Goal: Task Accomplishment & Management: Use online tool/utility

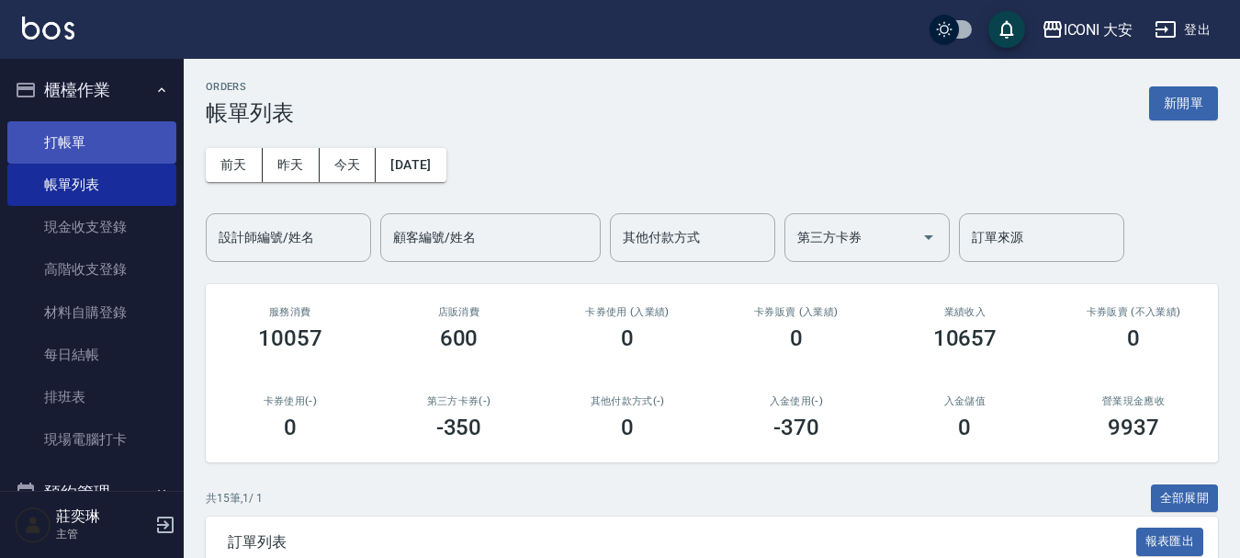
click at [71, 149] on link "打帳單" at bounding box center [91, 142] width 169 height 42
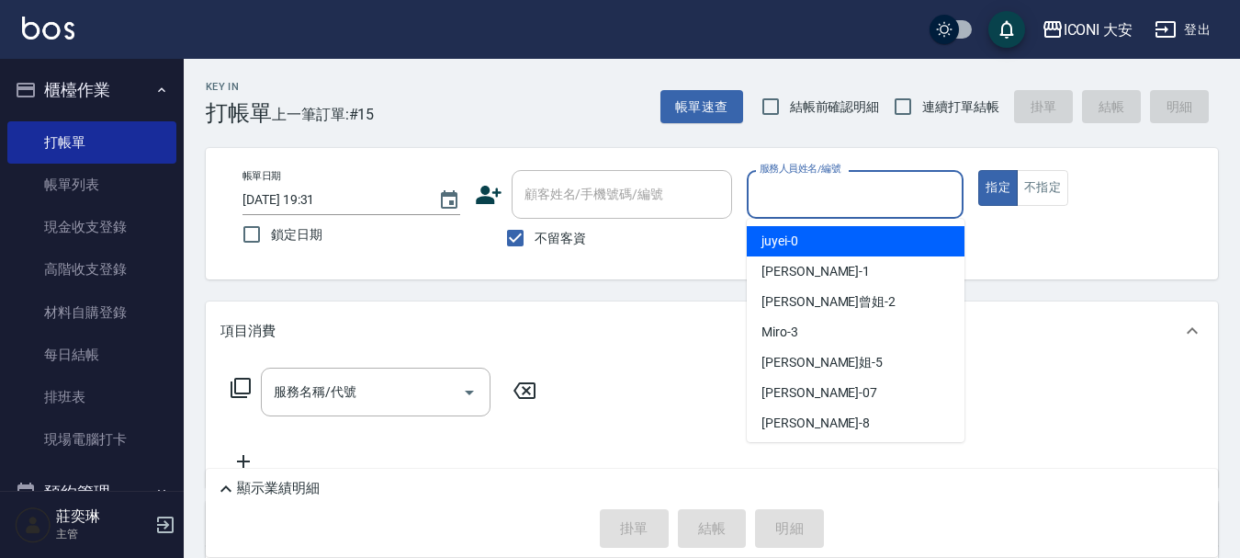
click at [810, 203] on input "服務人員姓名/編號" at bounding box center [855, 194] width 201 height 32
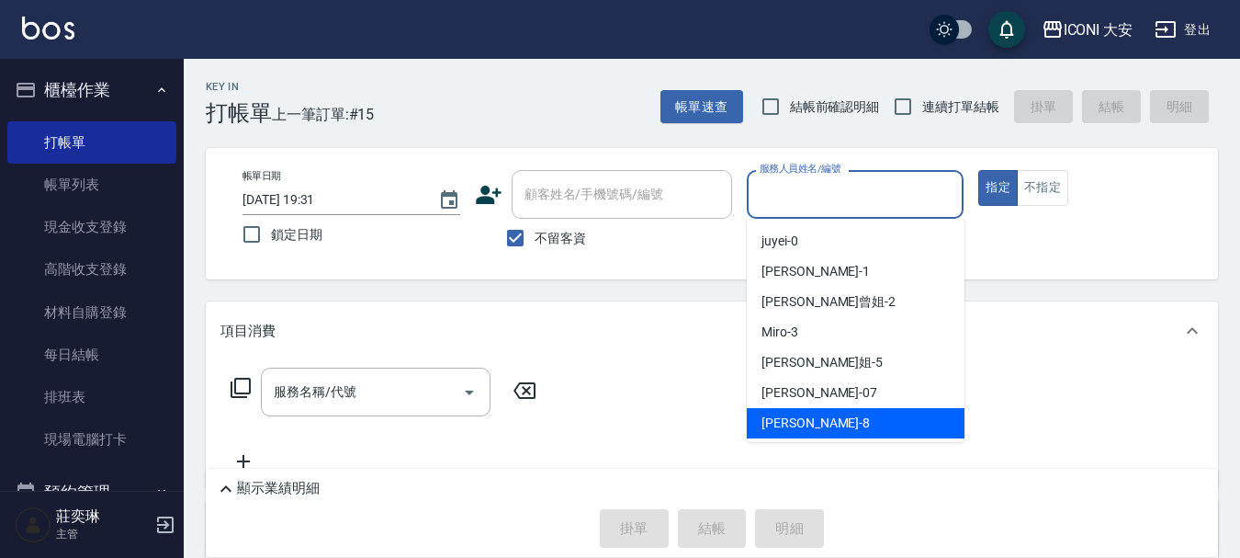
click at [787, 422] on span "Yulisa -8" at bounding box center [816, 422] width 108 height 19
type input "Yulisa-8"
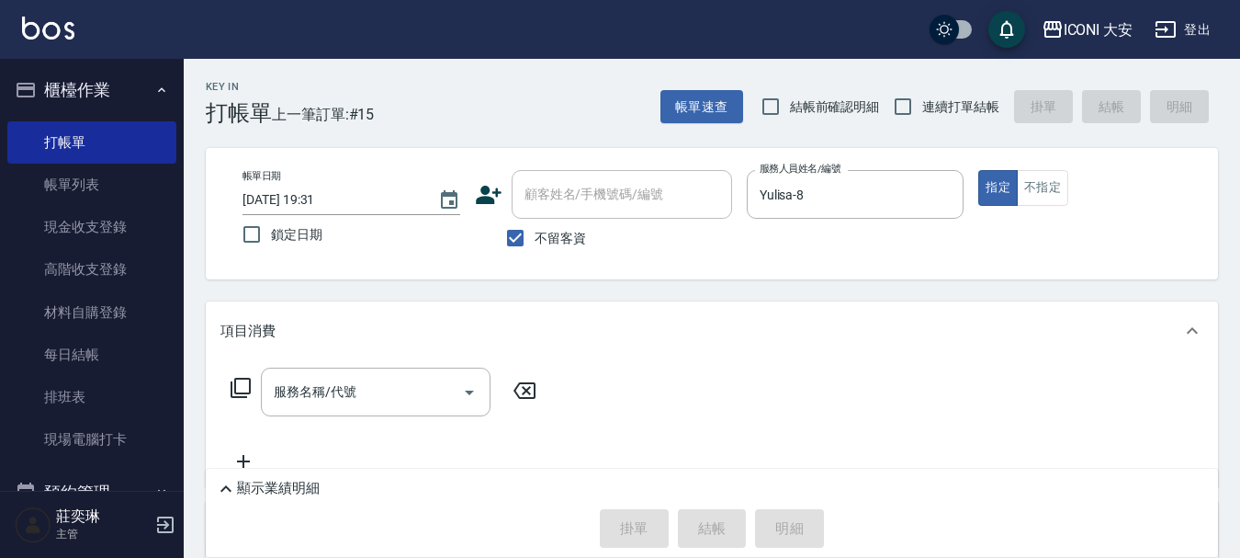
click at [241, 382] on icon at bounding box center [241, 388] width 22 height 22
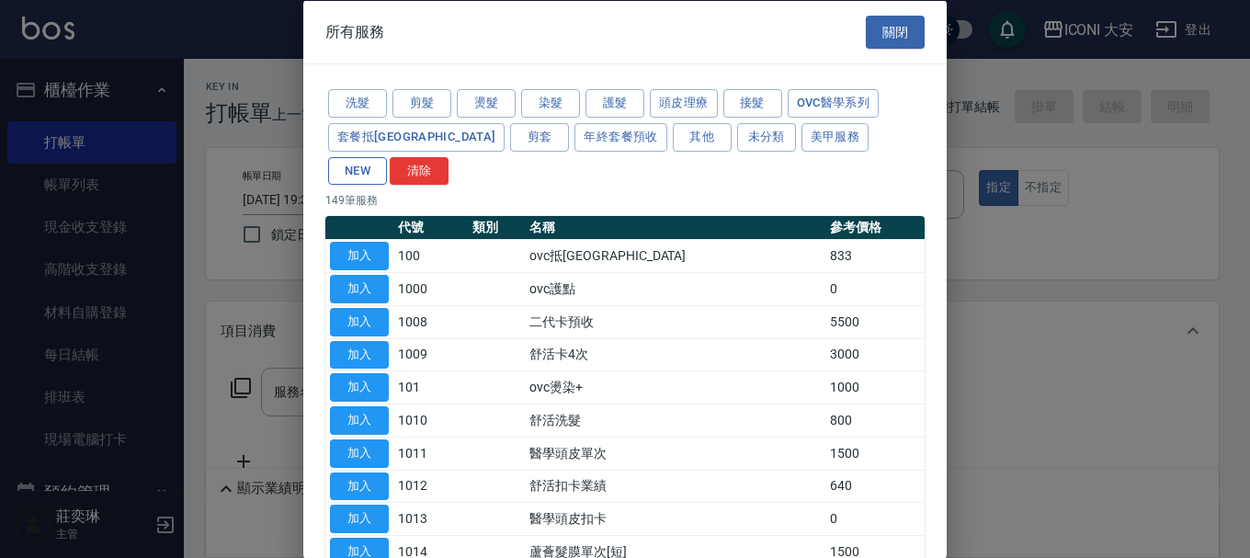
click at [387, 156] on button "NEW" at bounding box center [357, 170] width 59 height 28
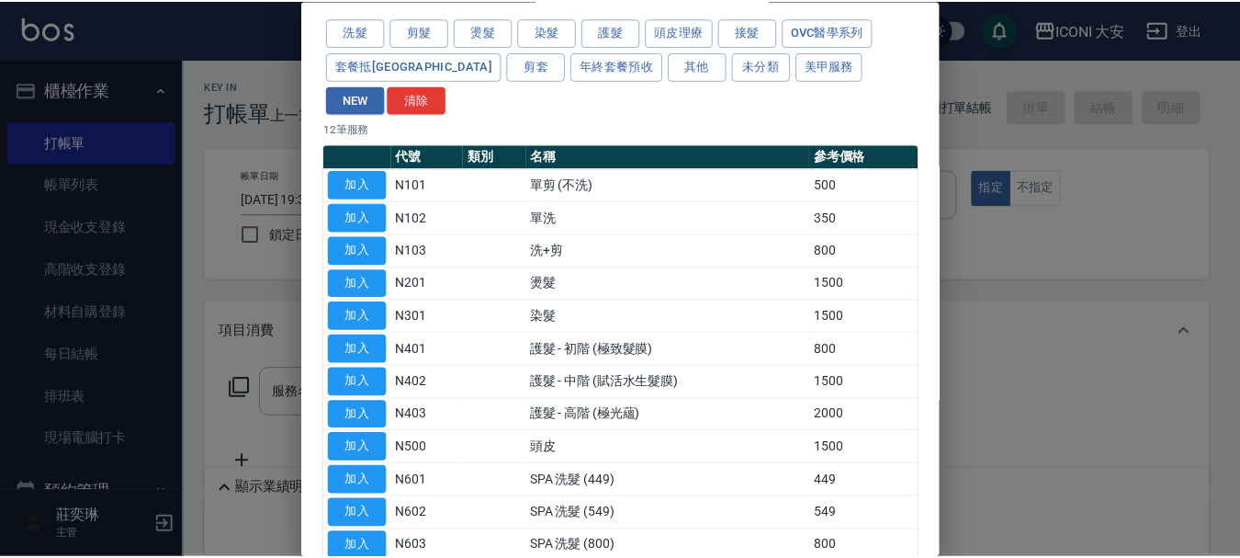
scroll to position [143, 0]
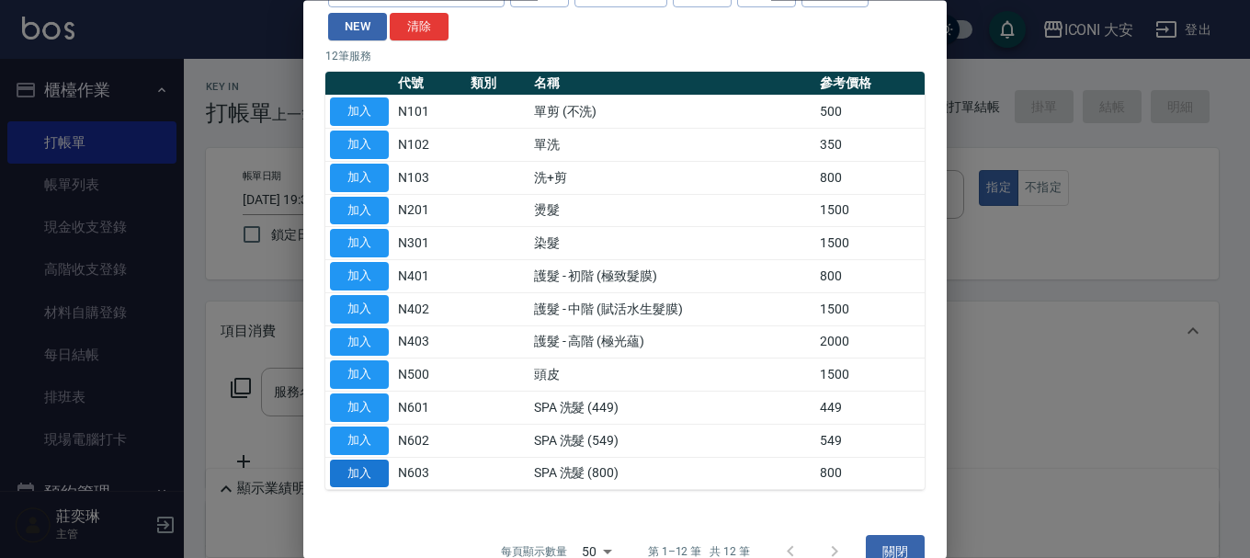
click at [362, 459] on button "加入" at bounding box center [359, 473] width 59 height 28
type input "SPA 洗髮 (800)(N603)"
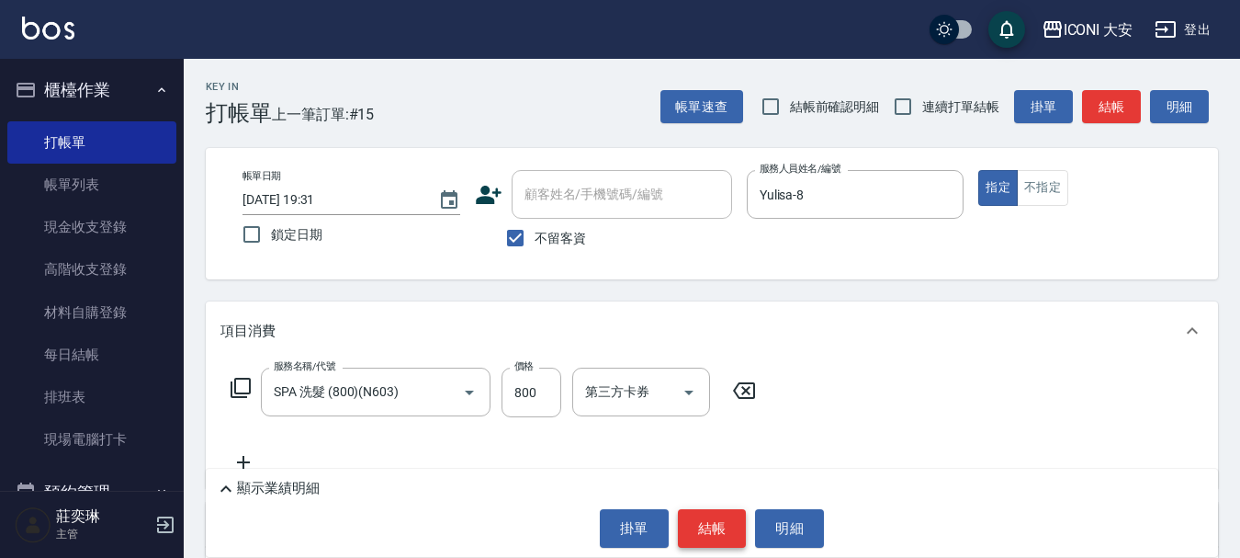
click at [712, 532] on button "結帳" at bounding box center [712, 528] width 69 height 39
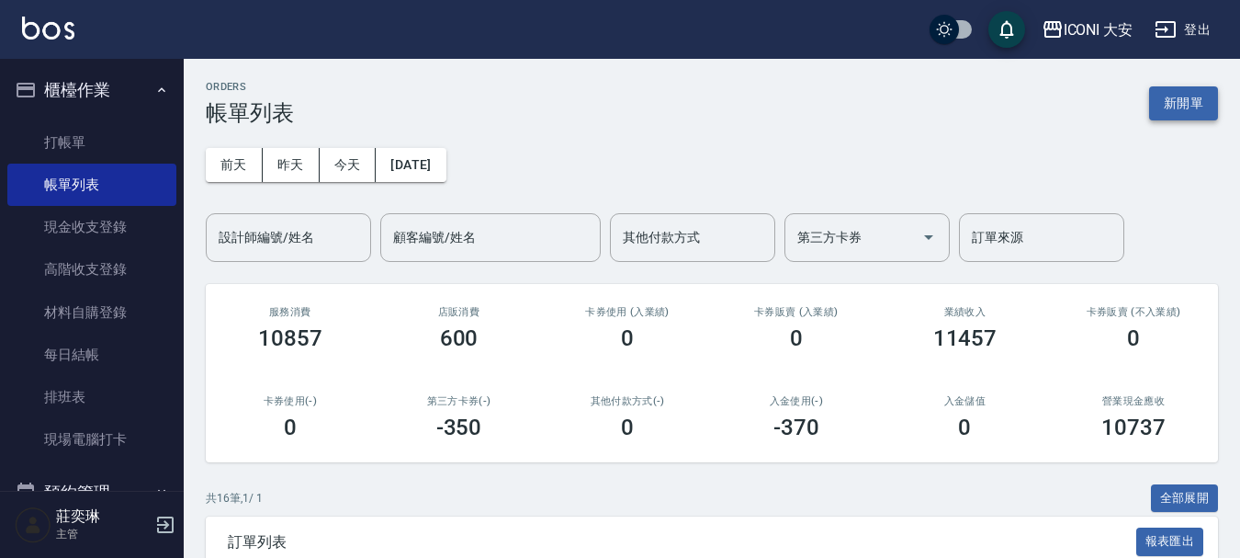
click at [1209, 108] on button "新開單" at bounding box center [1184, 103] width 69 height 34
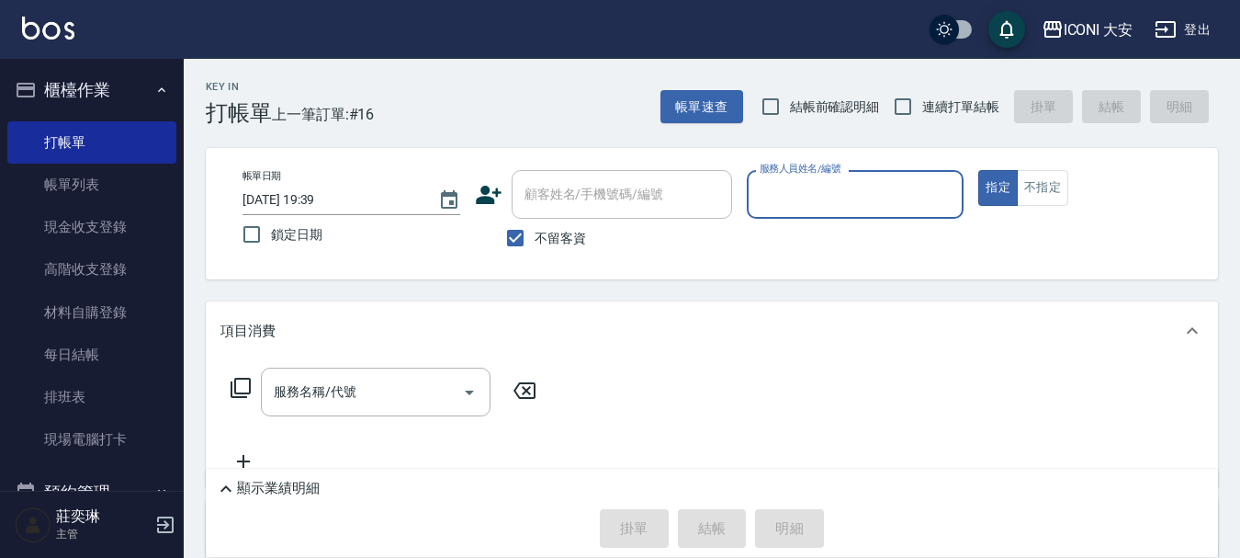
click at [896, 190] on input "服務人員姓名/編號" at bounding box center [855, 194] width 201 height 32
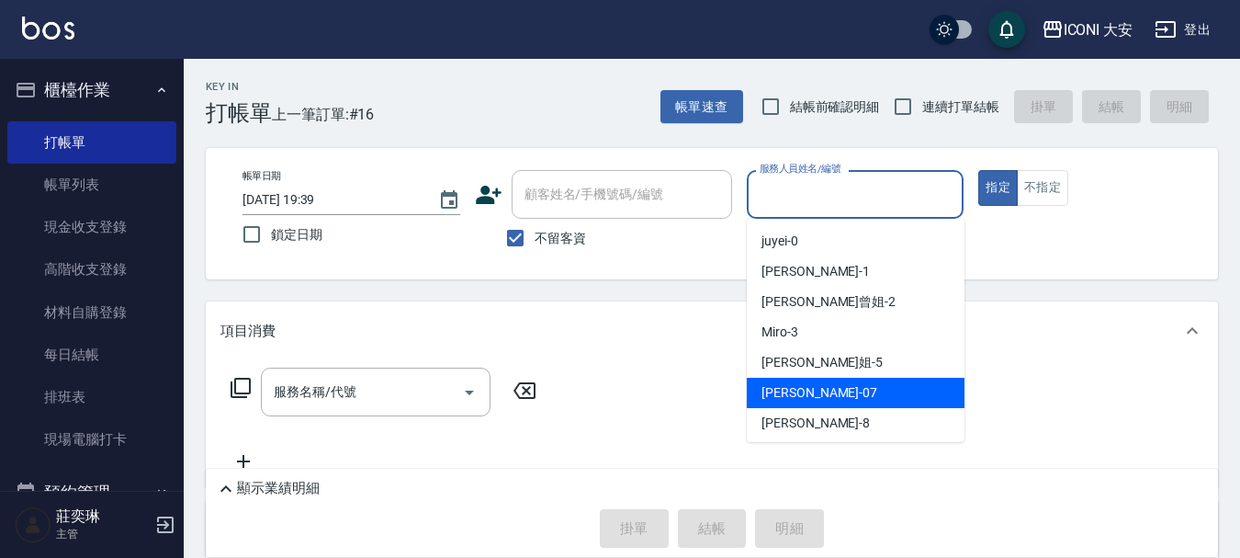
click at [823, 387] on div "[PERSON_NAME] -07" at bounding box center [856, 393] width 218 height 30
type input "[PERSON_NAME]-07"
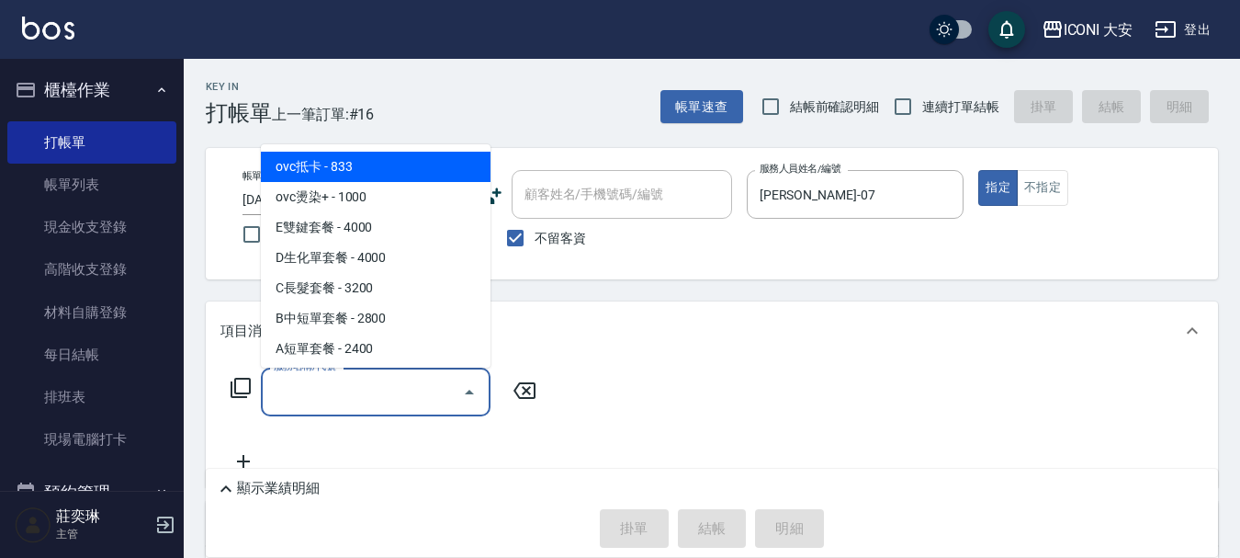
click at [323, 382] on input "服務名稱/代號" at bounding box center [362, 392] width 186 height 32
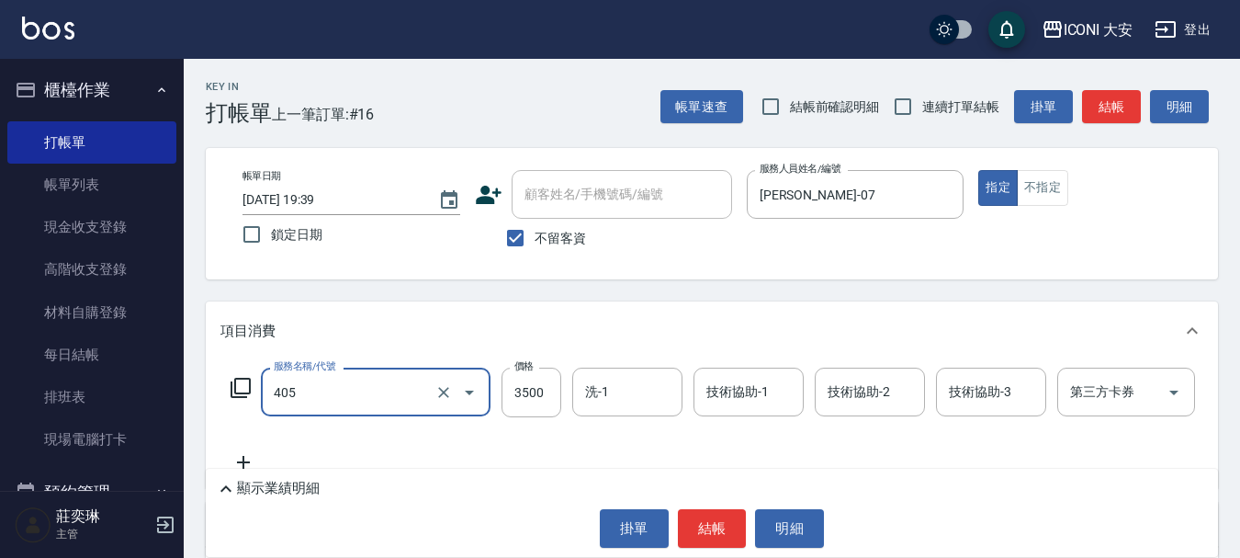
type input "雕塑燙.離子燙(405)"
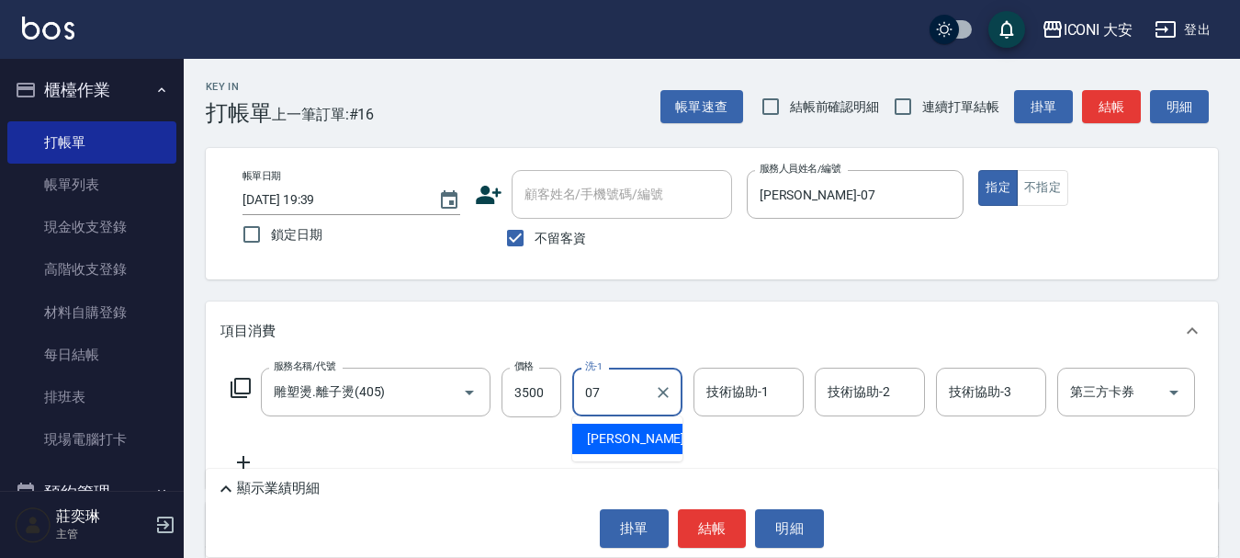
type input "[PERSON_NAME]-07"
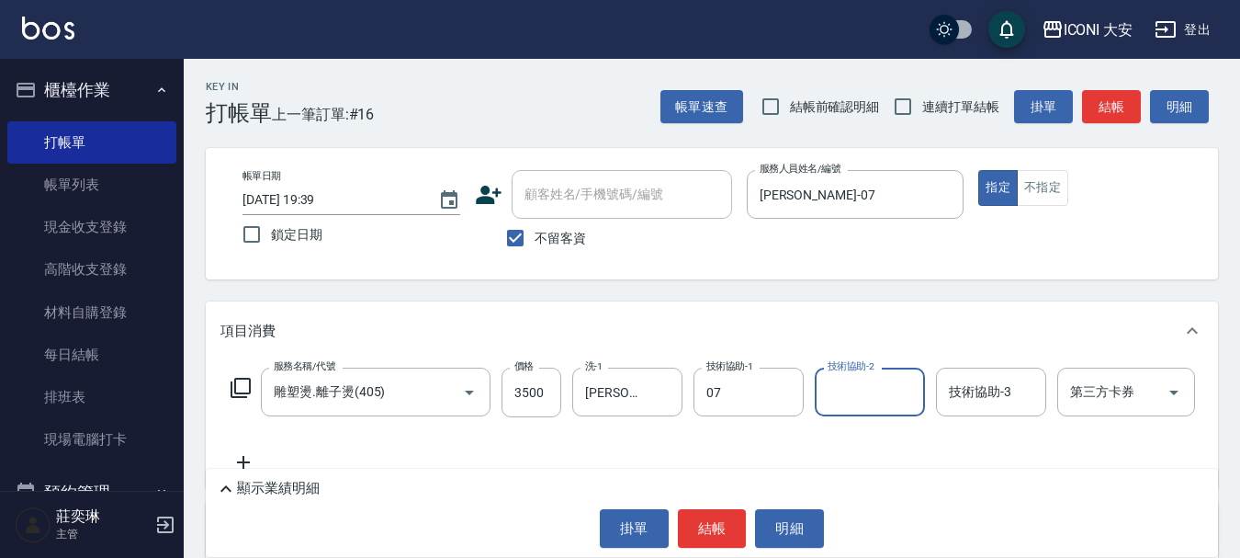
type input "[PERSON_NAME]-07"
click at [1124, 113] on button "結帳" at bounding box center [1111, 107] width 59 height 34
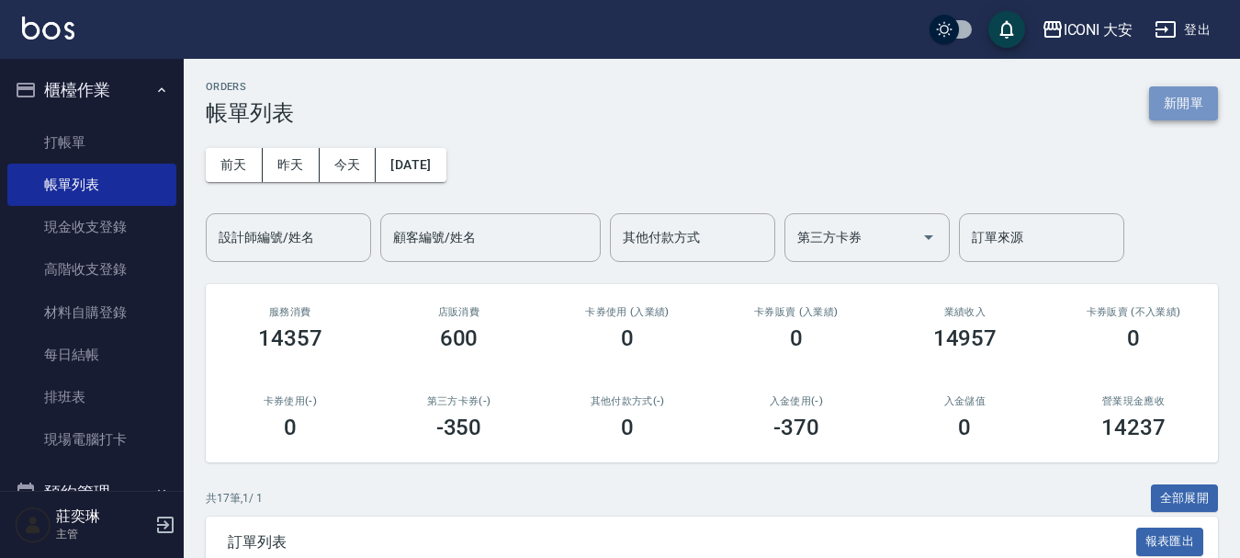
click at [1180, 112] on button "新開單" at bounding box center [1184, 103] width 69 height 34
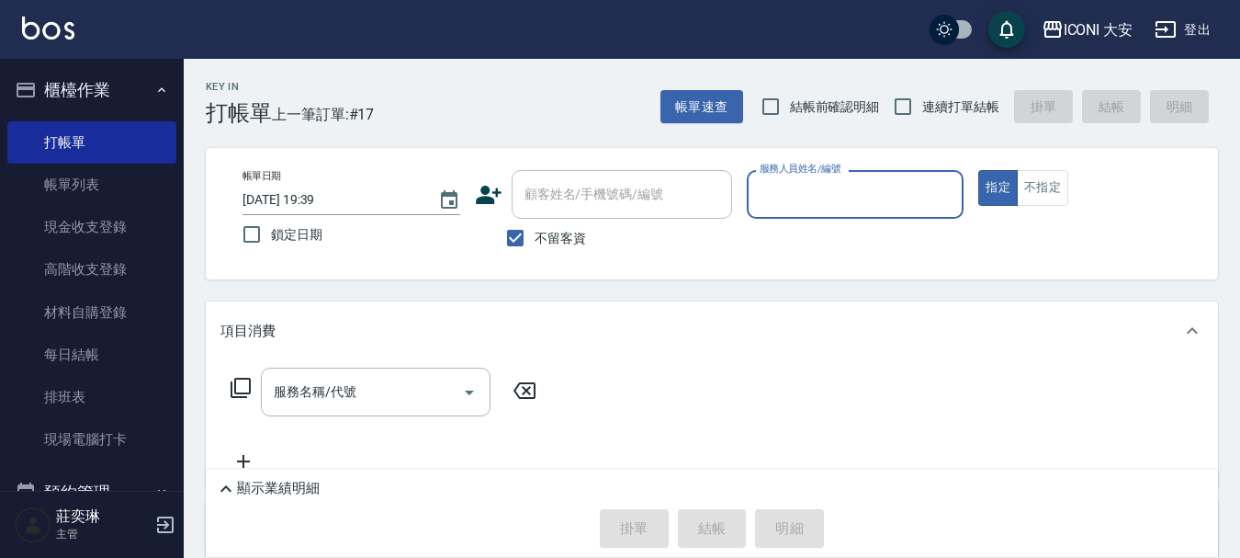
click at [876, 207] on input "服務人員姓名/編號" at bounding box center [855, 194] width 201 height 32
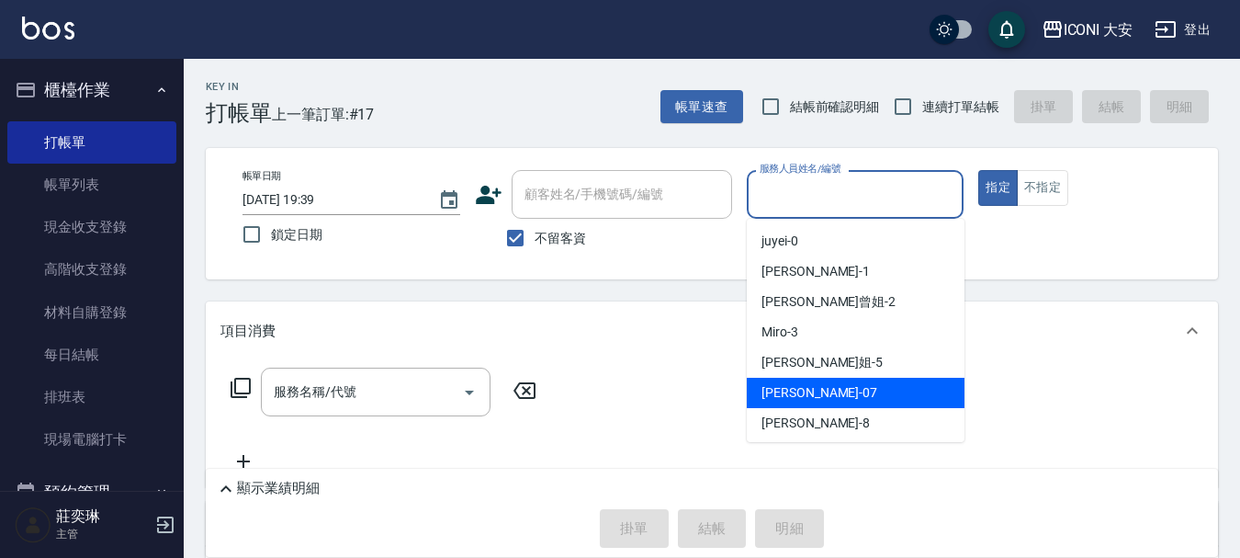
click at [827, 386] on div "[PERSON_NAME] -07" at bounding box center [856, 393] width 218 height 30
type input "[PERSON_NAME]-07"
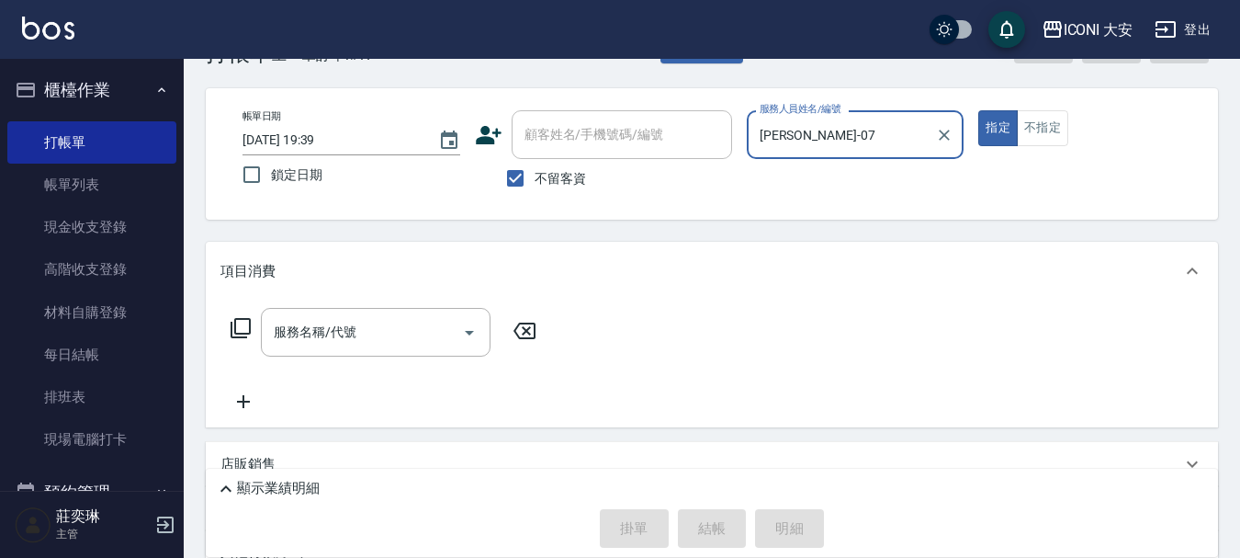
scroll to position [92, 0]
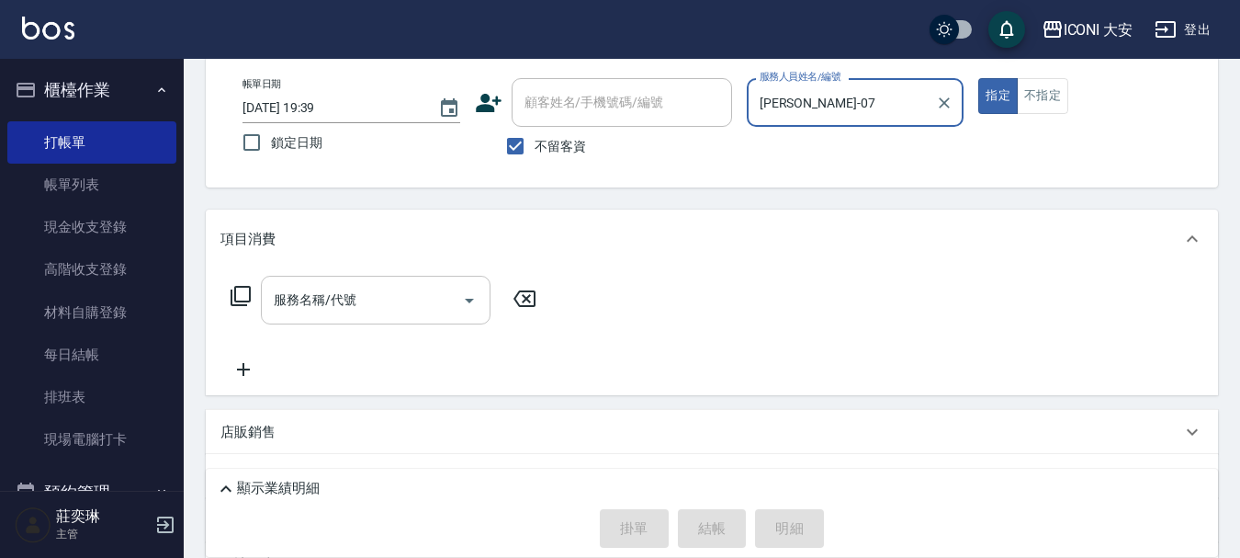
click at [403, 305] on input "服務名稱/代號" at bounding box center [362, 300] width 186 height 32
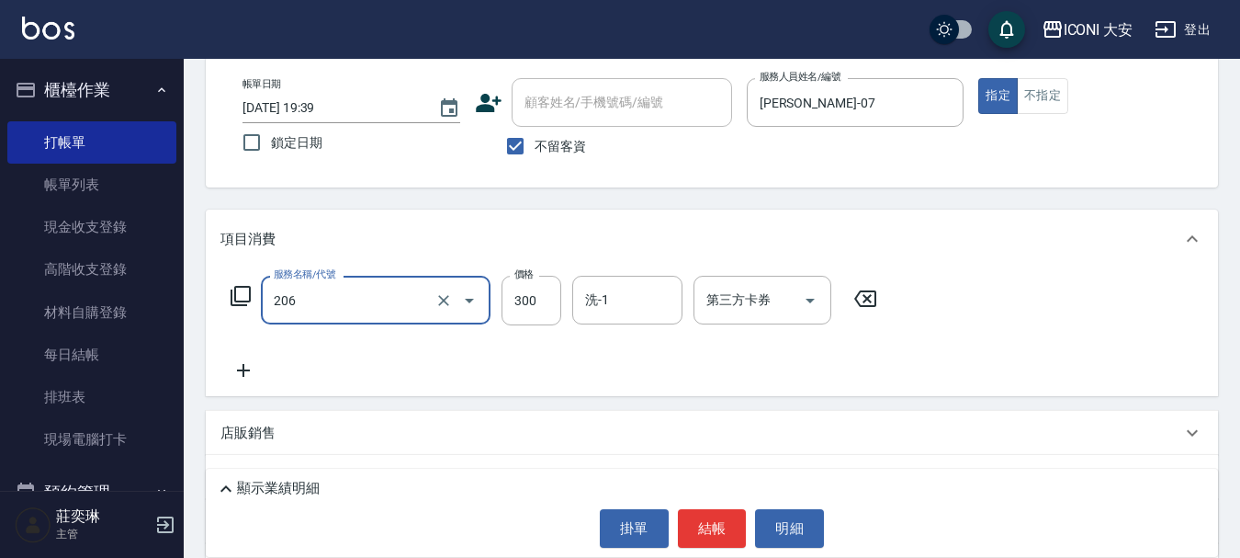
type input "洗髮(206)"
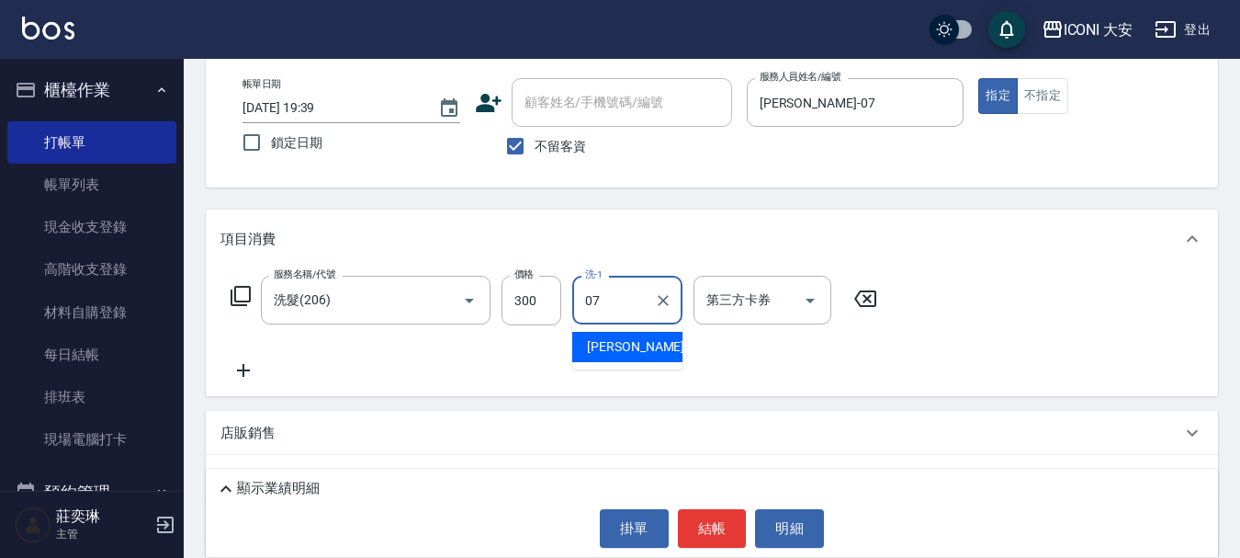
type input "[PERSON_NAME]-07"
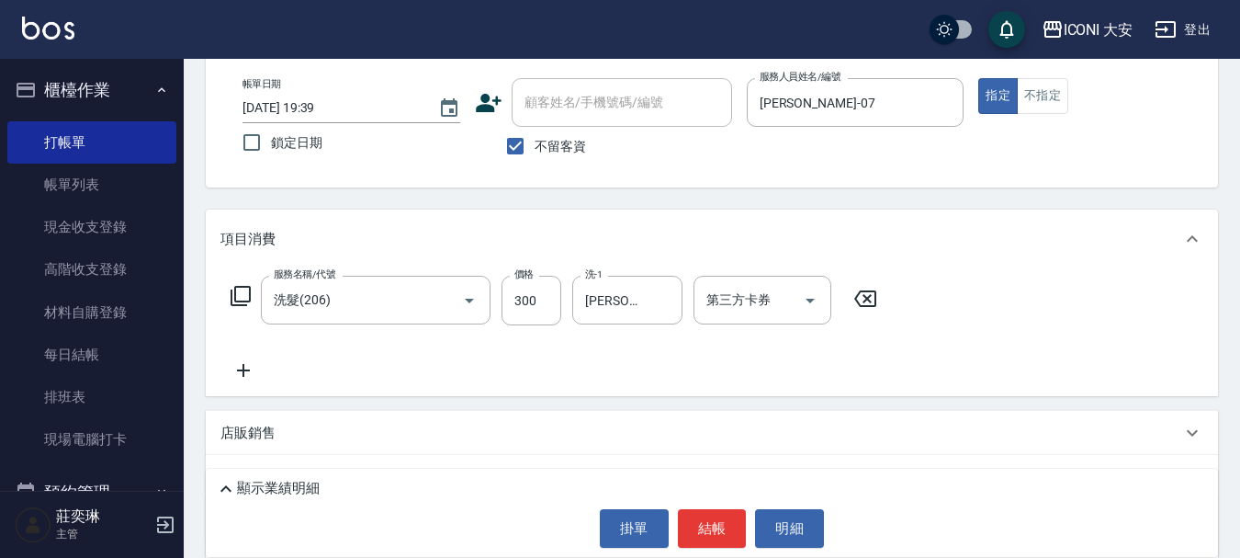
click at [235, 369] on icon at bounding box center [244, 370] width 46 height 22
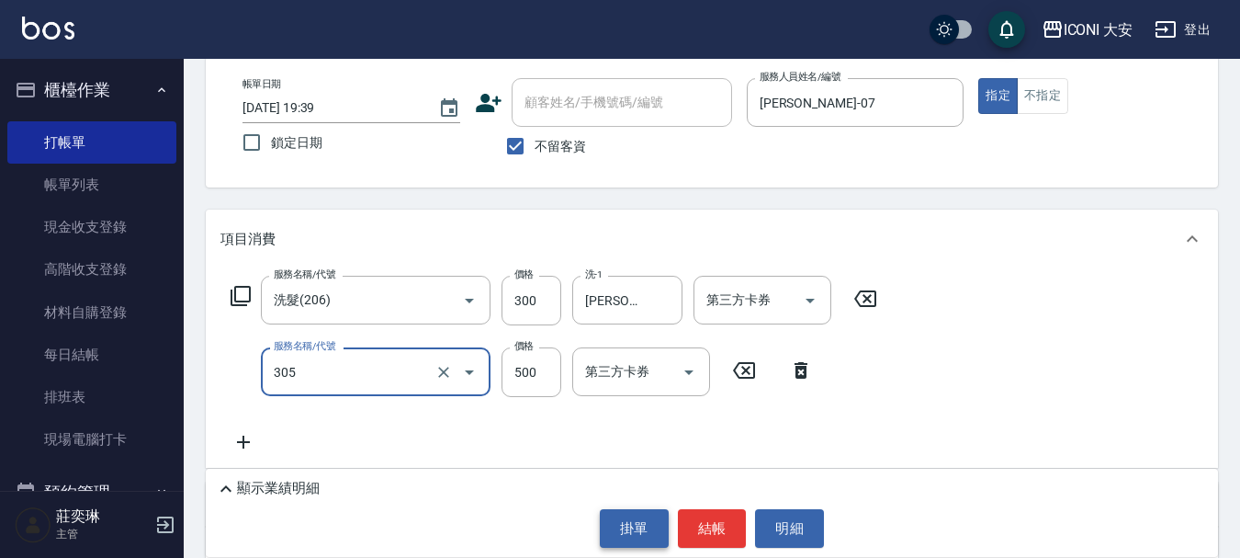
type input "剪髮(305)"
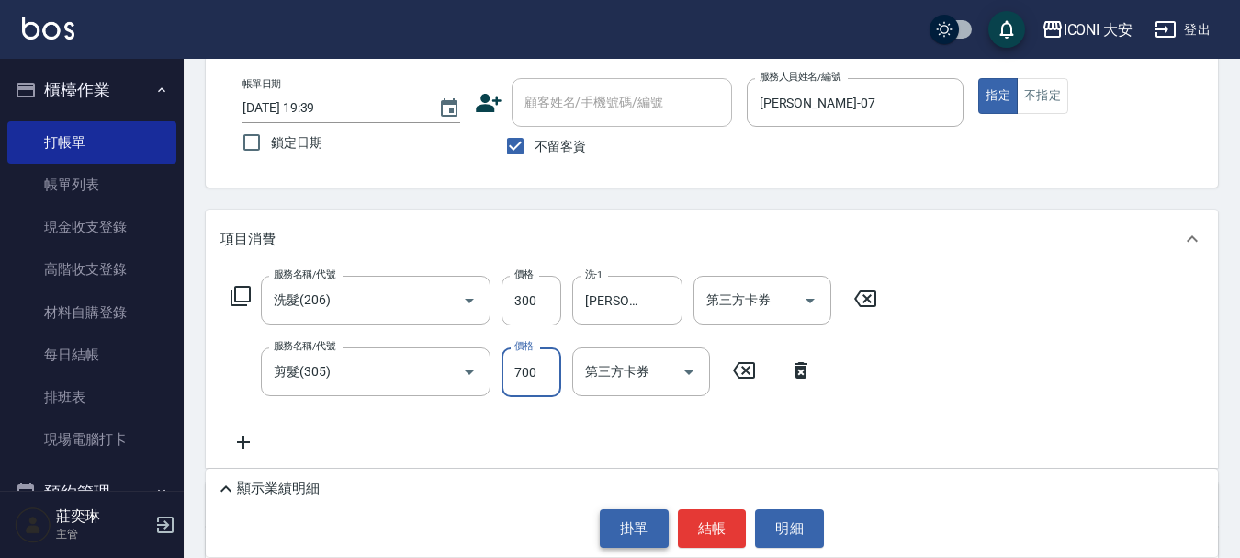
type input "700"
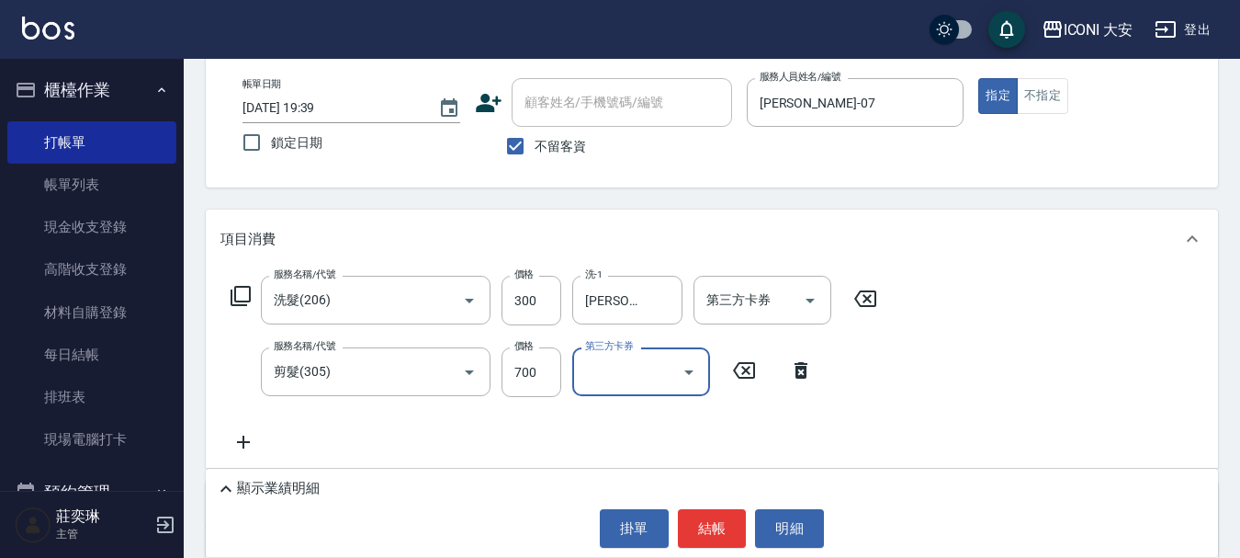
click at [246, 443] on icon at bounding box center [243, 442] width 13 height 13
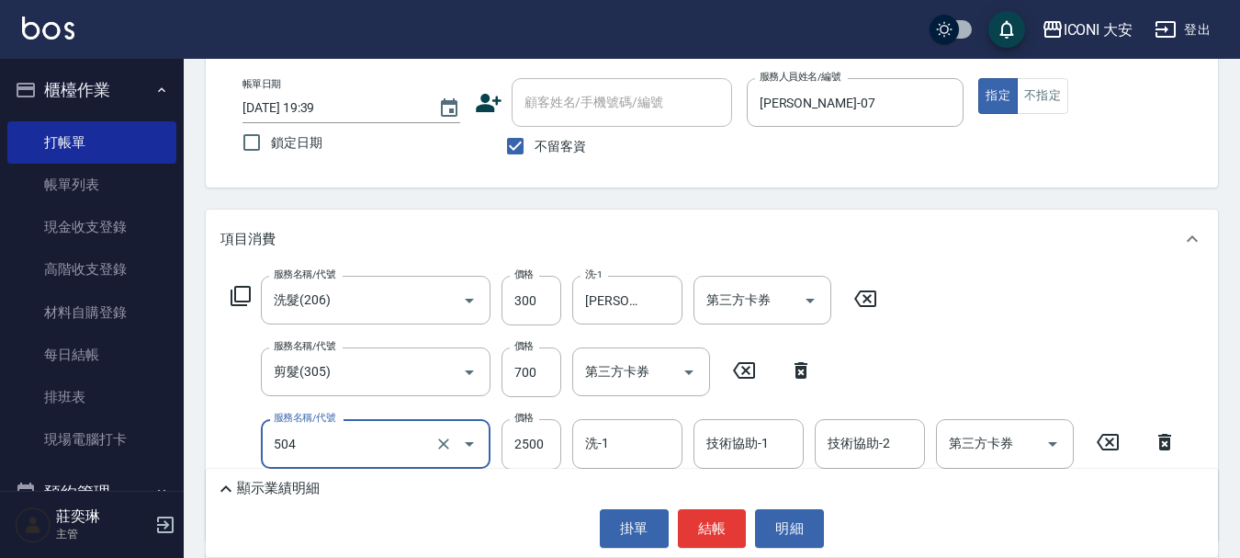
type input "染髮(504)"
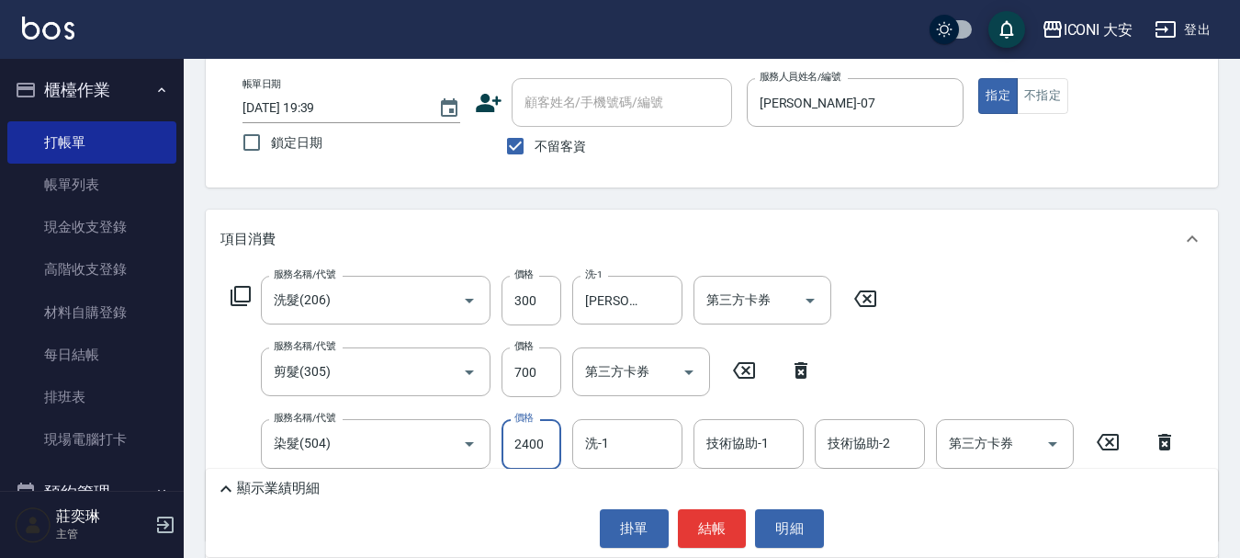
type input "2400"
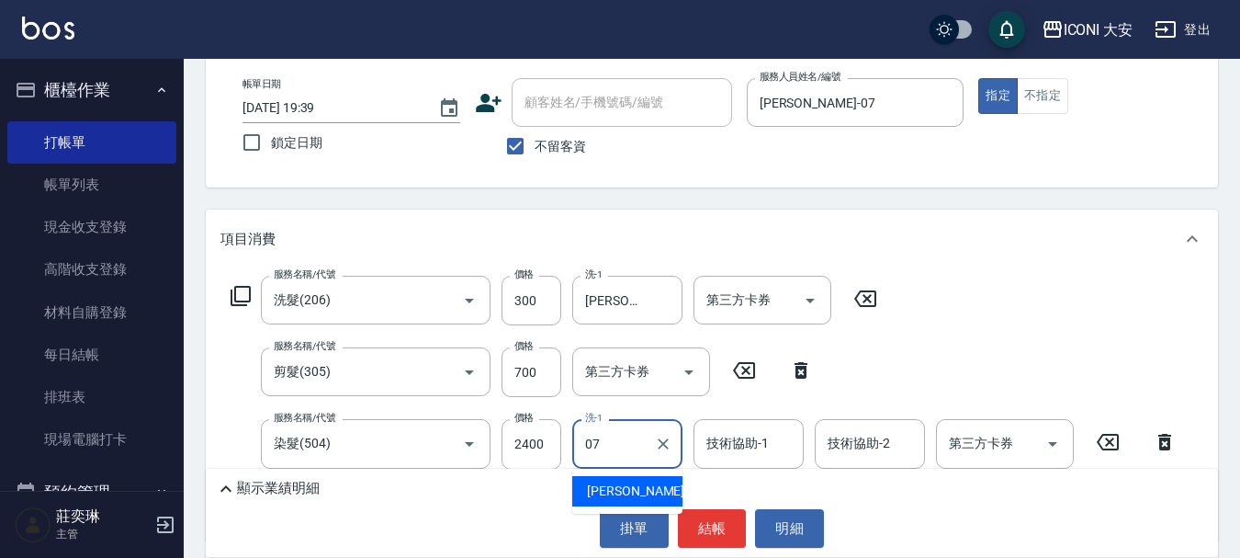
type input "[PERSON_NAME]-07"
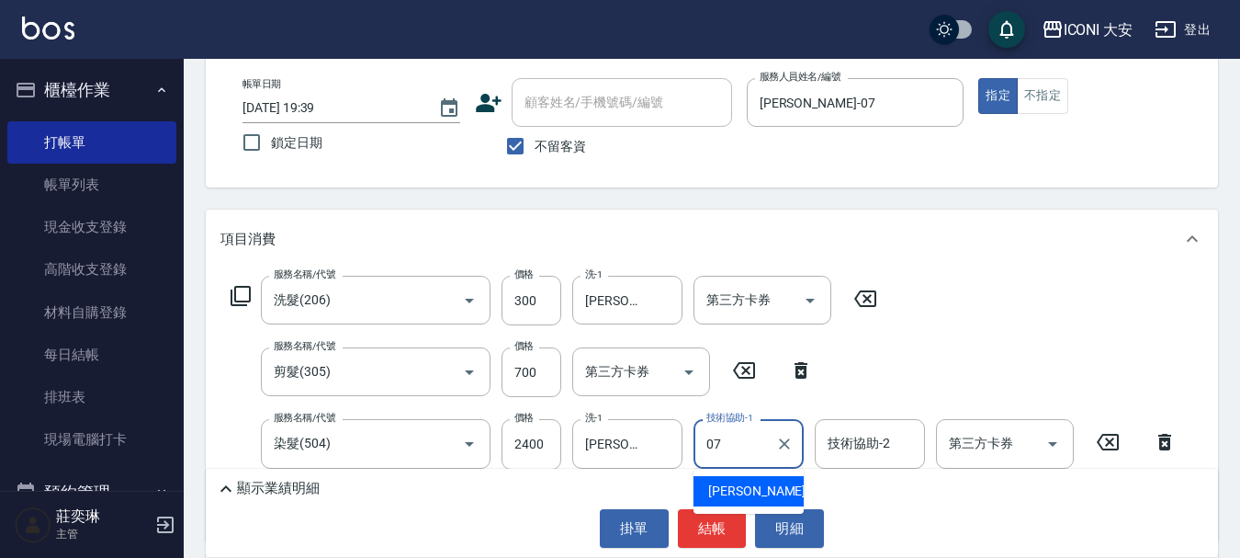
type input "[PERSON_NAME]-07"
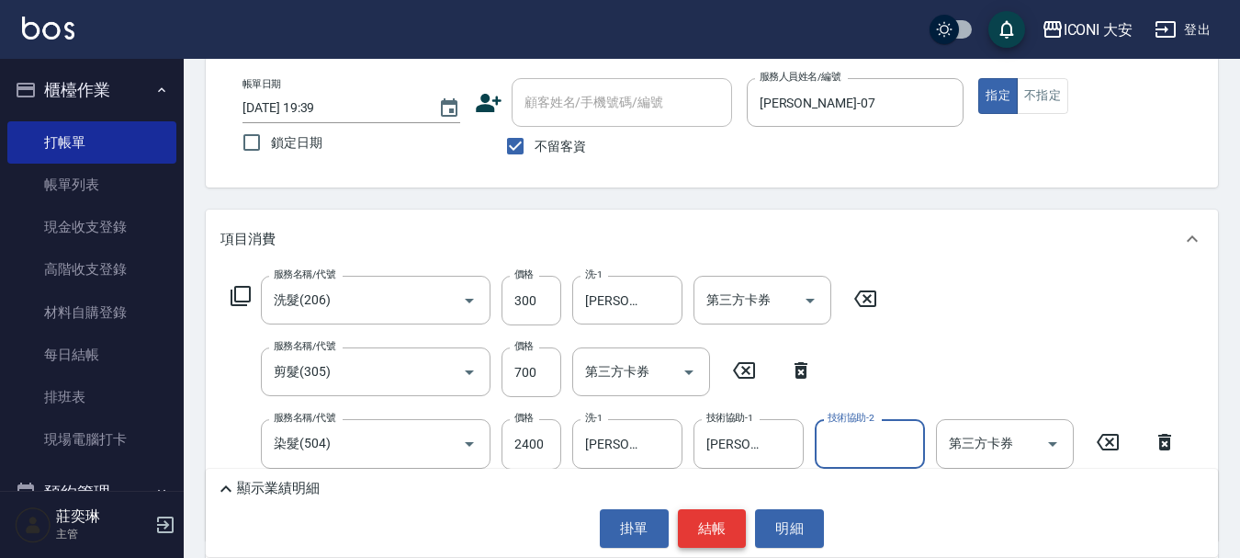
click at [708, 522] on button "結帳" at bounding box center [712, 528] width 69 height 39
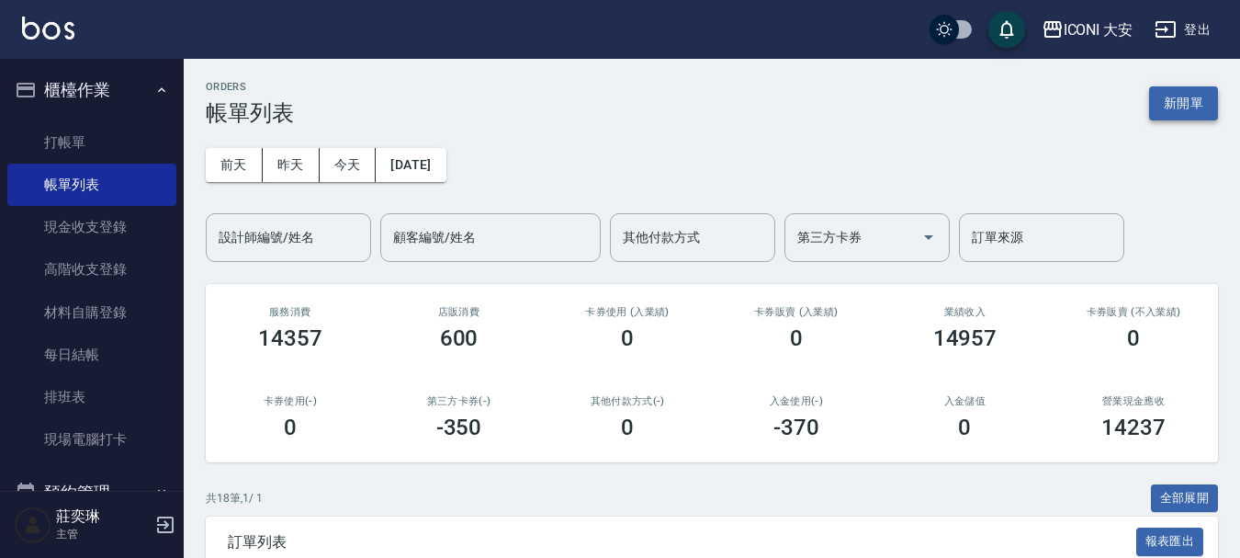
click at [1166, 110] on button "新開單" at bounding box center [1184, 103] width 69 height 34
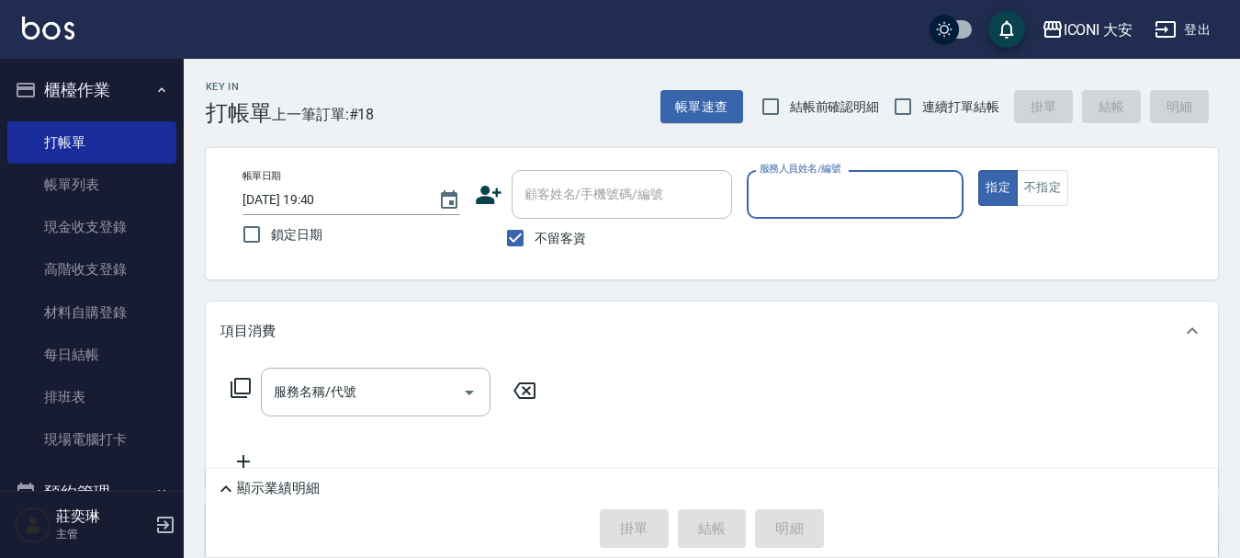
click at [884, 205] on input "服務人員姓名/編號" at bounding box center [855, 194] width 201 height 32
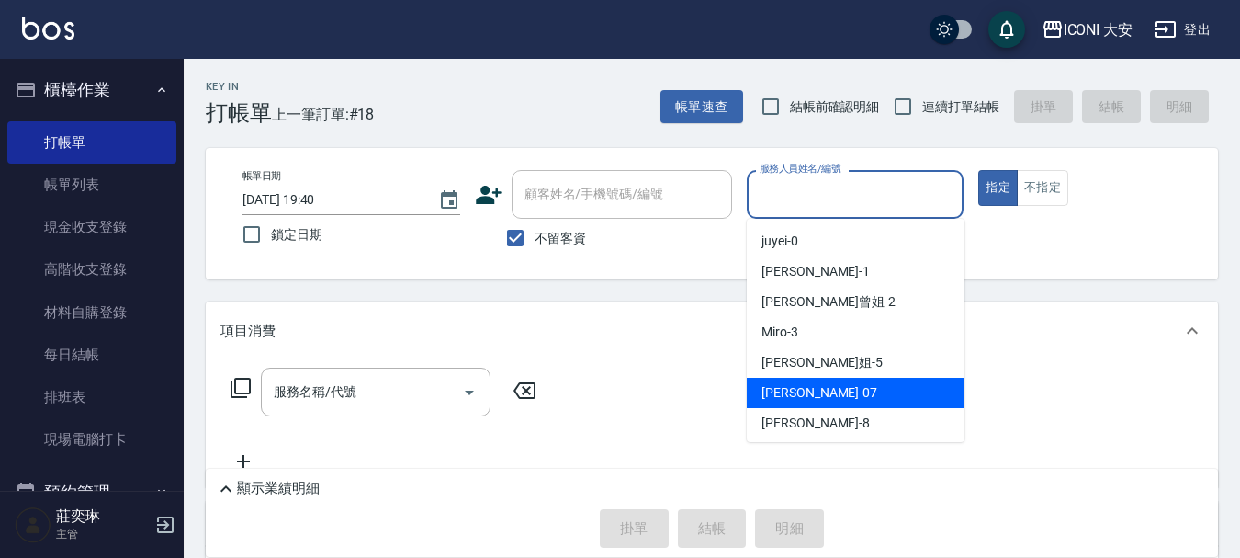
click at [821, 400] on div "[PERSON_NAME] -07" at bounding box center [856, 393] width 218 height 30
type input "[PERSON_NAME]-07"
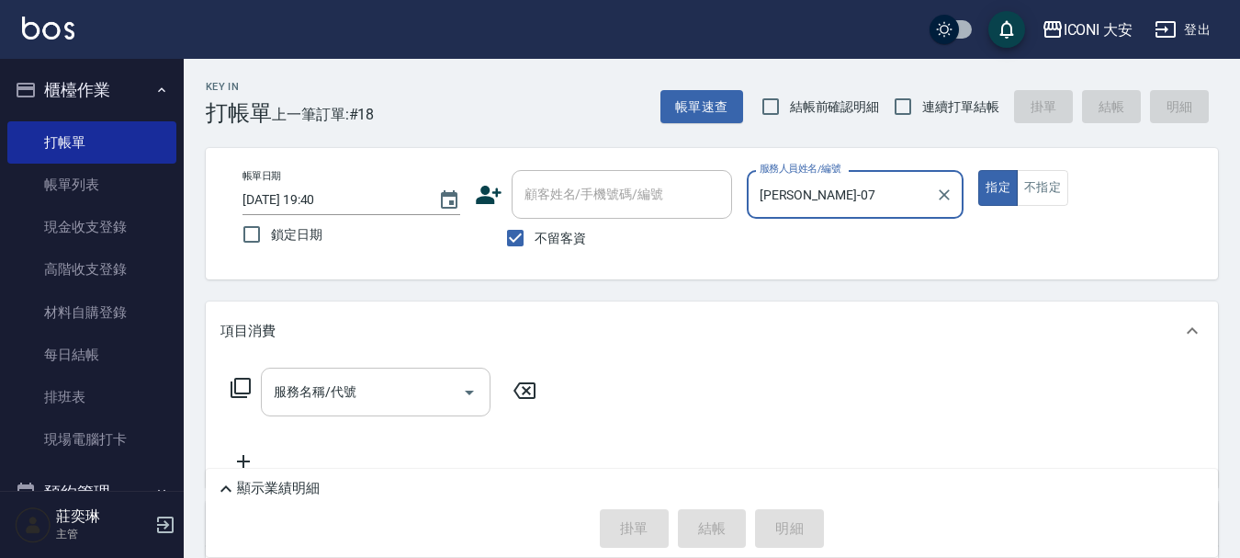
click at [397, 385] on input "服務名稱/代號" at bounding box center [362, 392] width 186 height 32
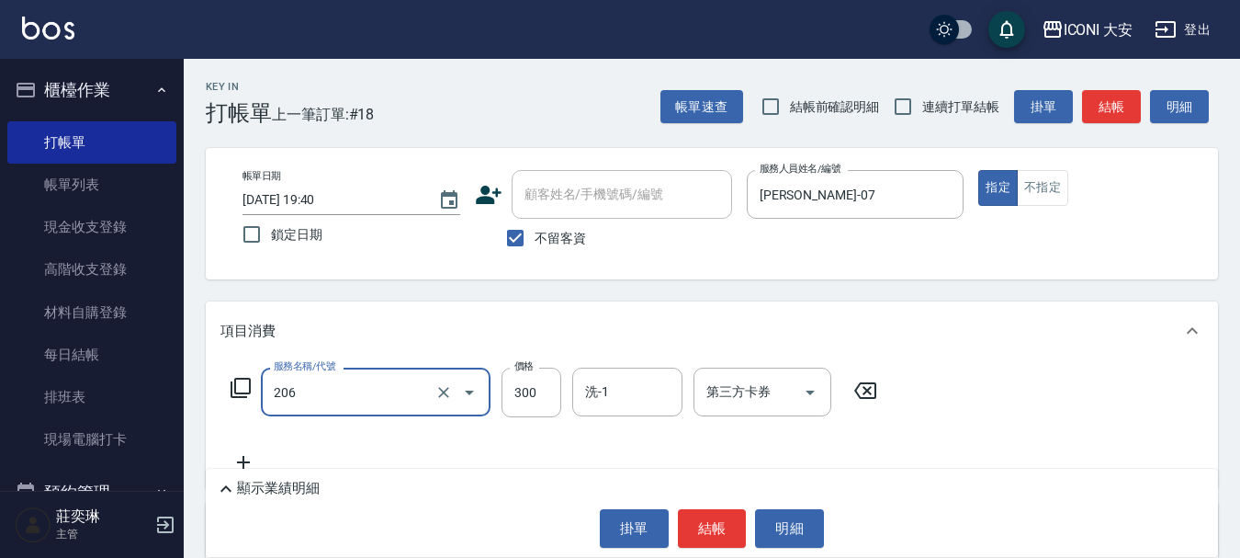
type input "洗髮(206)"
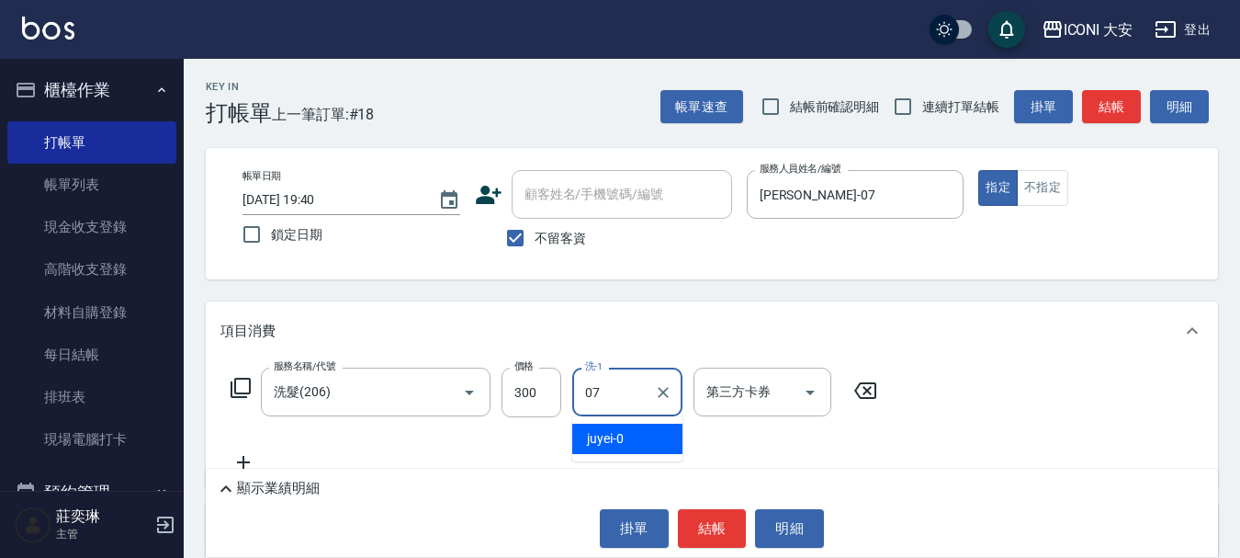
type input "[PERSON_NAME]-07"
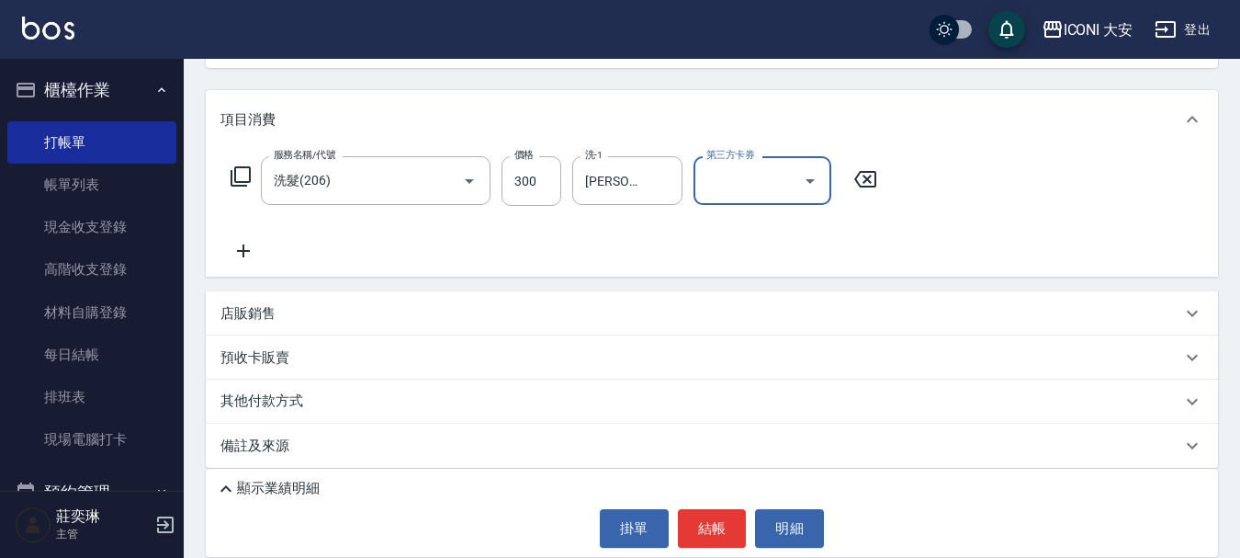
scroll to position [222, 0]
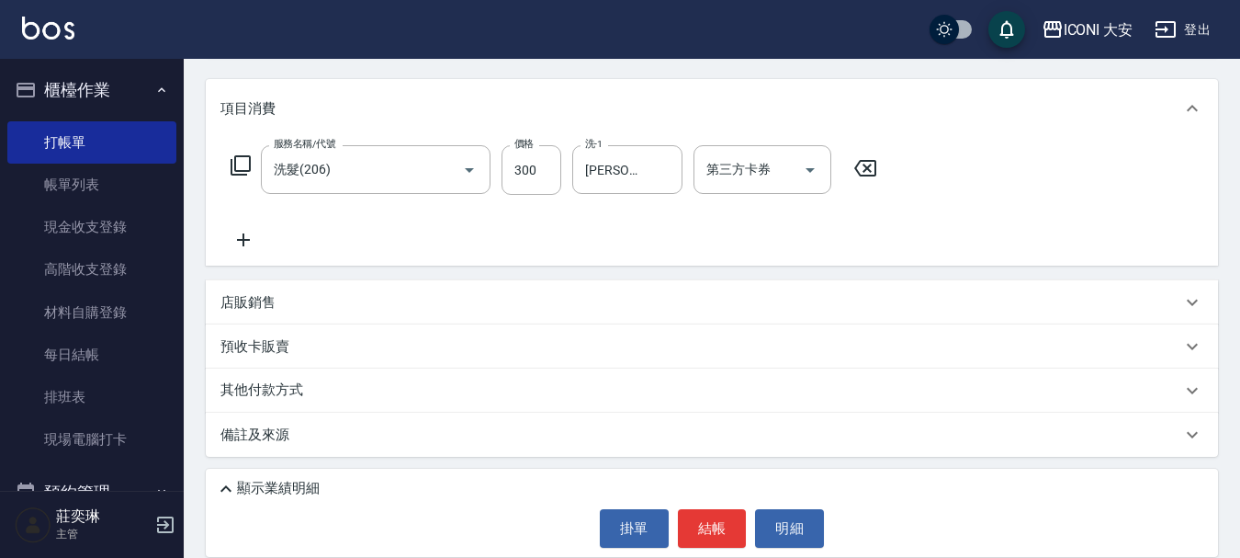
click at [243, 247] on icon at bounding box center [244, 240] width 46 height 22
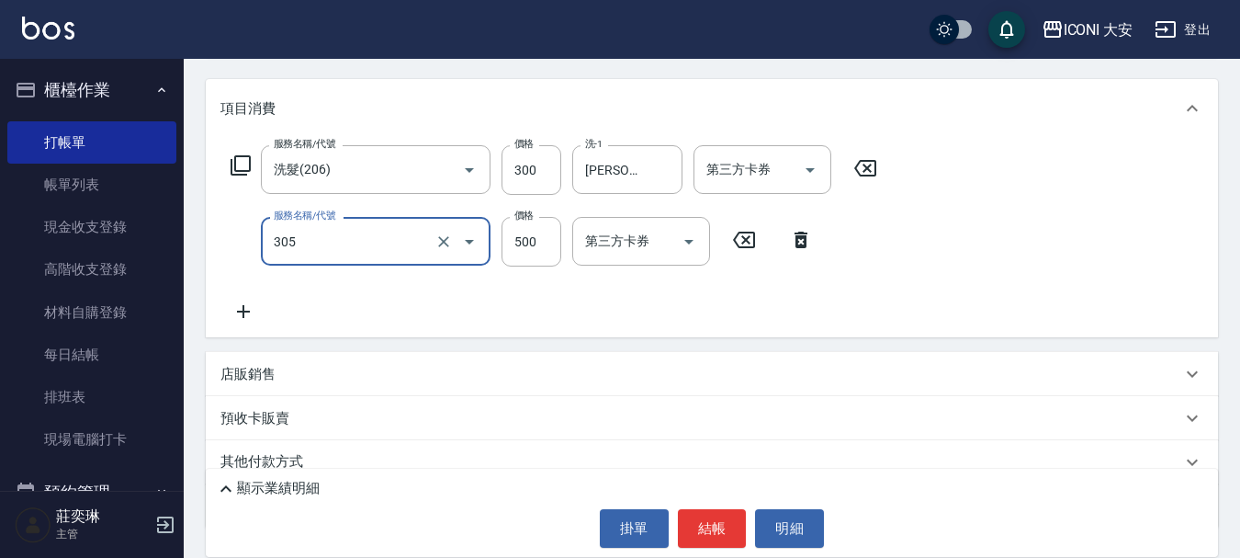
type input "剪髮(305)"
type input "700"
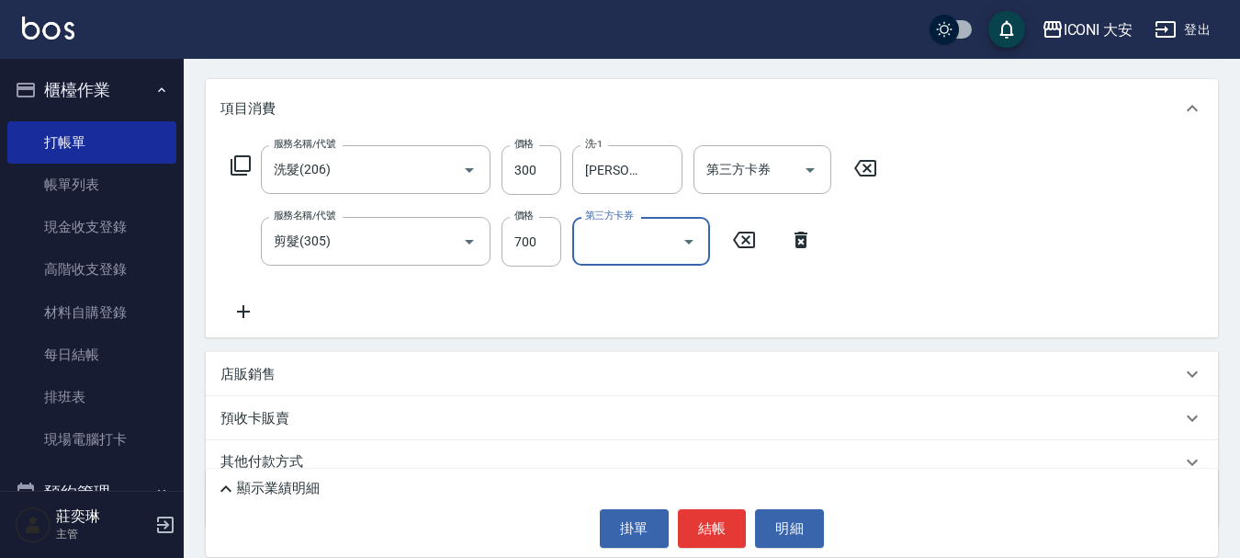
click at [244, 315] on icon at bounding box center [243, 311] width 13 height 13
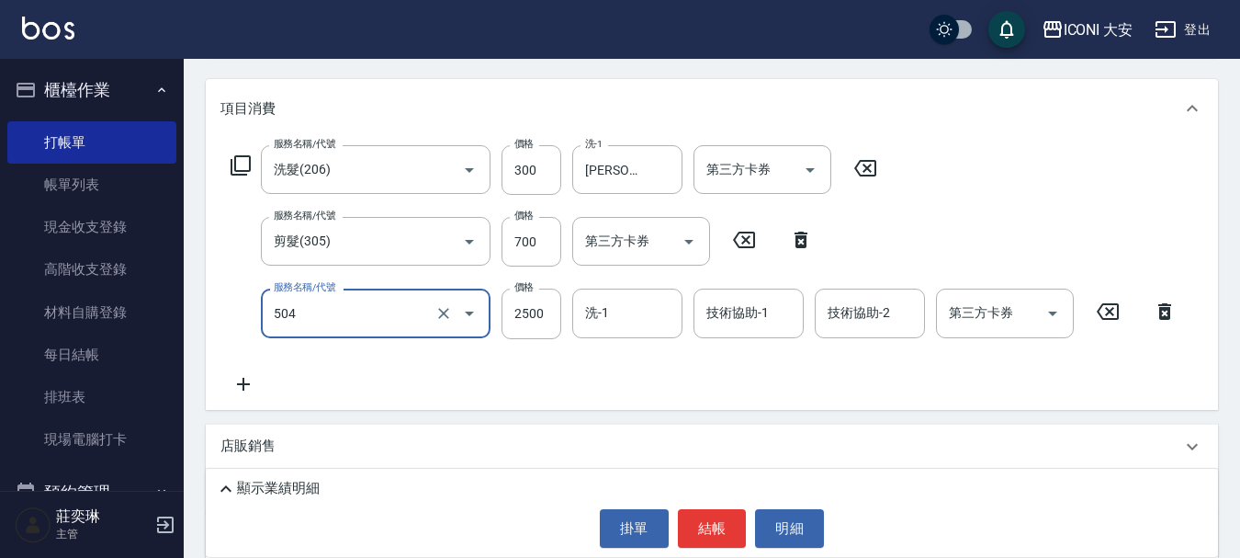
type input "染髮(504)"
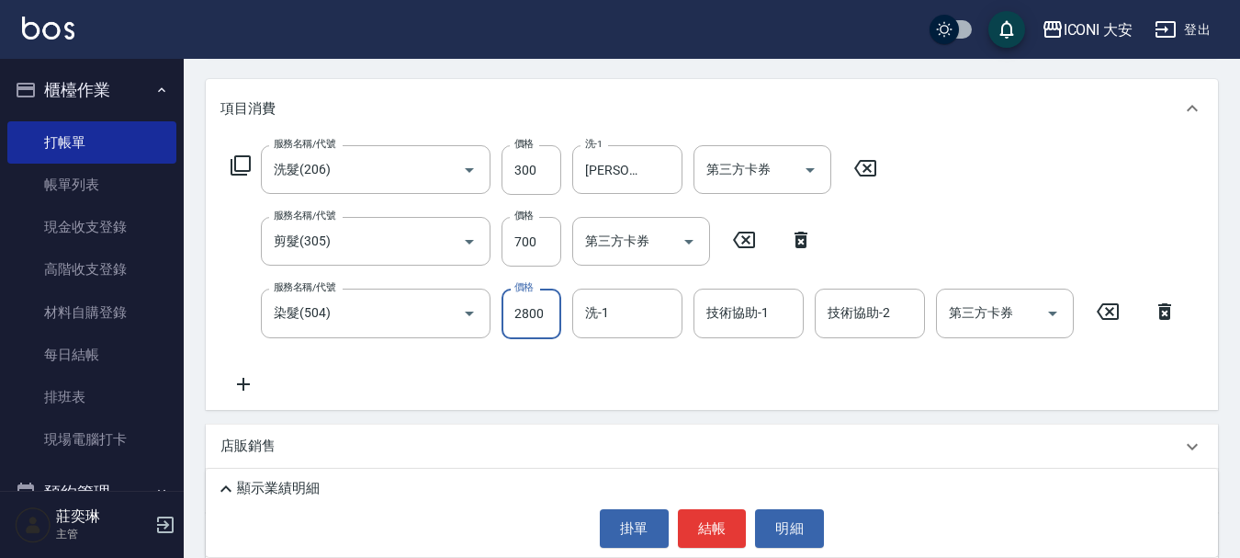
type input "2800"
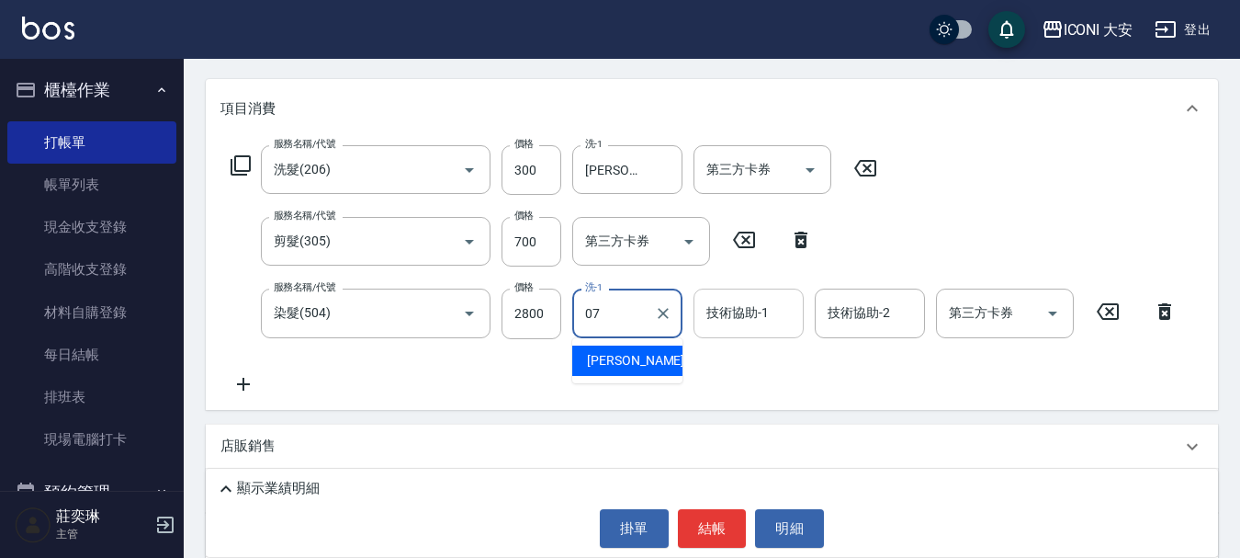
type input "[PERSON_NAME]-07"
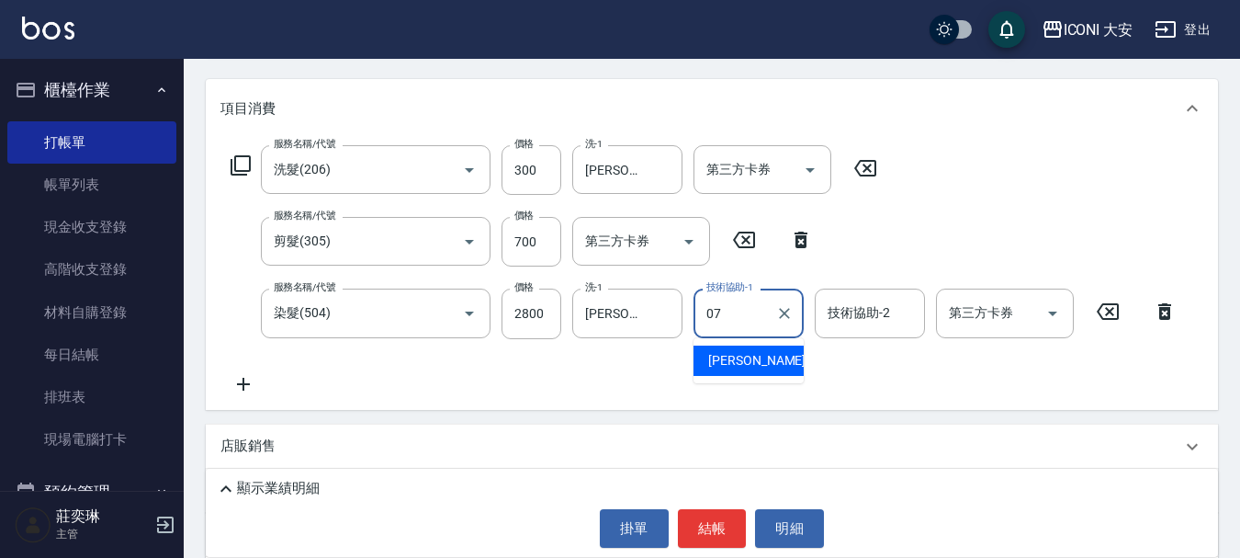
type input "[PERSON_NAME]-07"
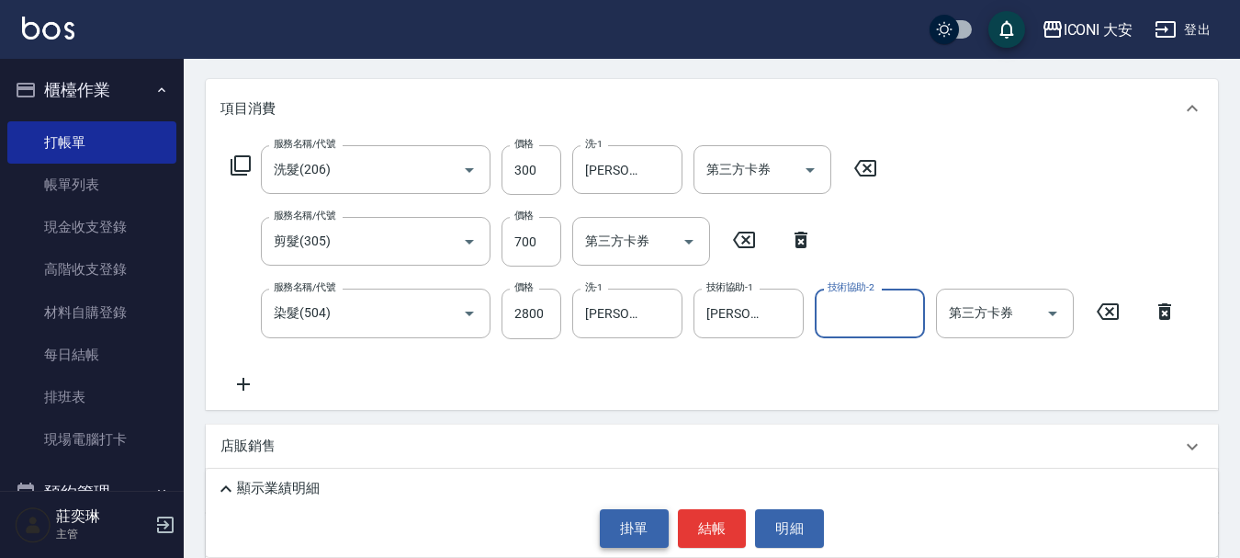
scroll to position [130, 0]
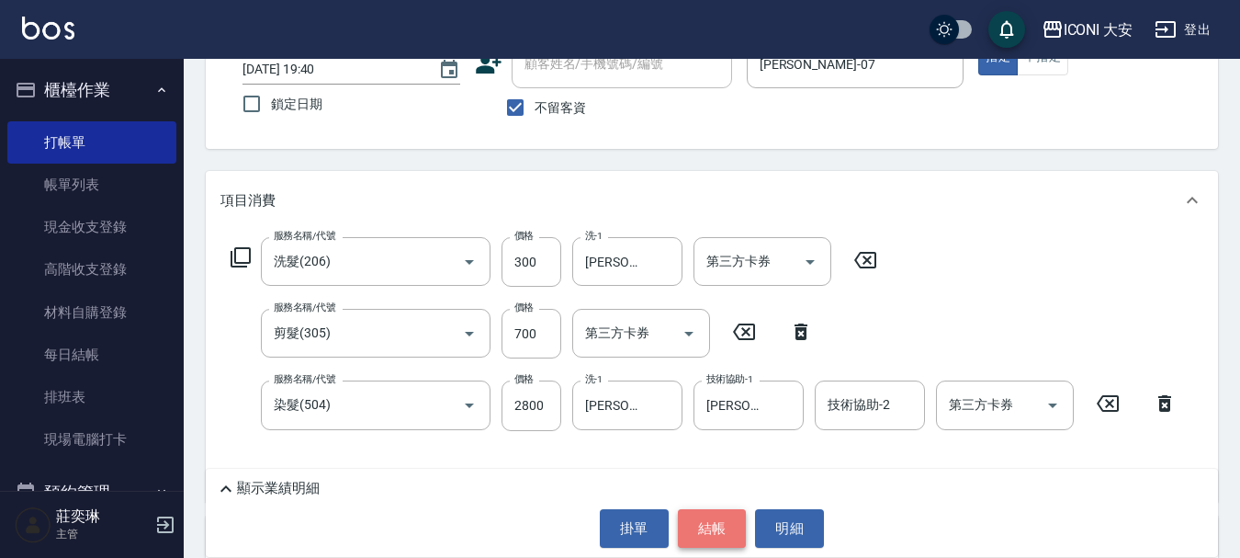
click at [720, 529] on button "結帳" at bounding box center [712, 528] width 69 height 39
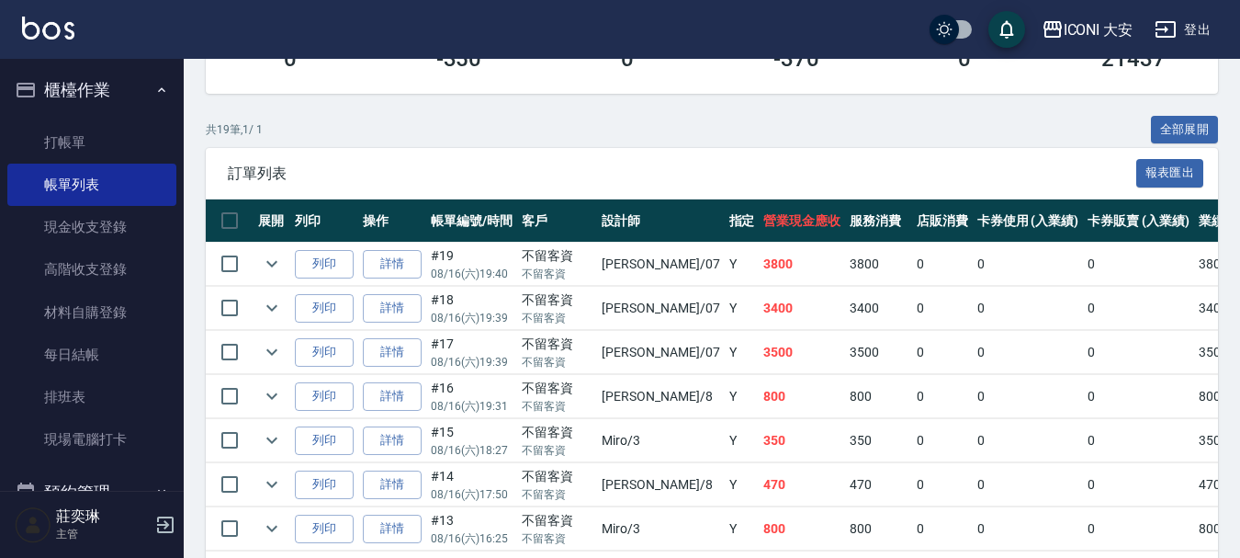
scroll to position [368, 0]
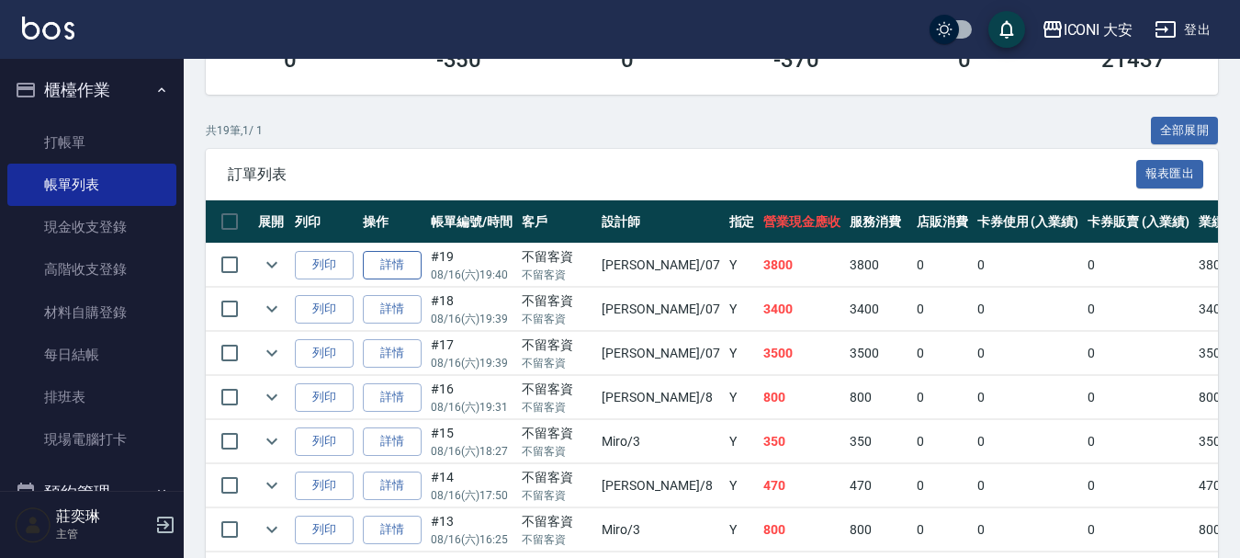
click at [389, 263] on link "詳情" at bounding box center [392, 265] width 59 height 28
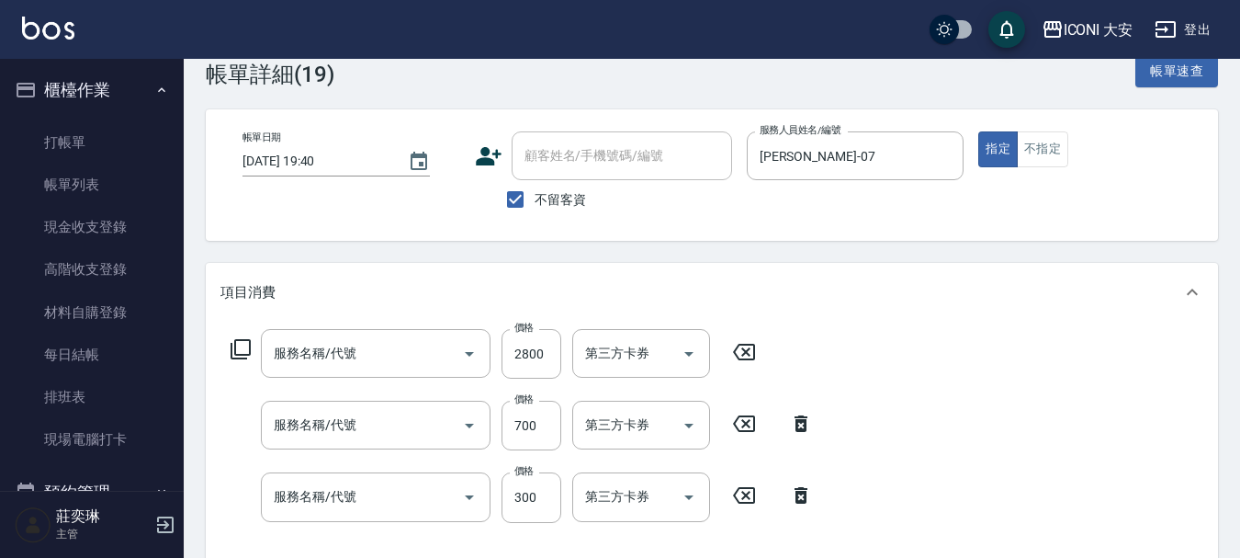
type input "[DATE] 19:40"
checkbox input "true"
type input "[PERSON_NAME]-07"
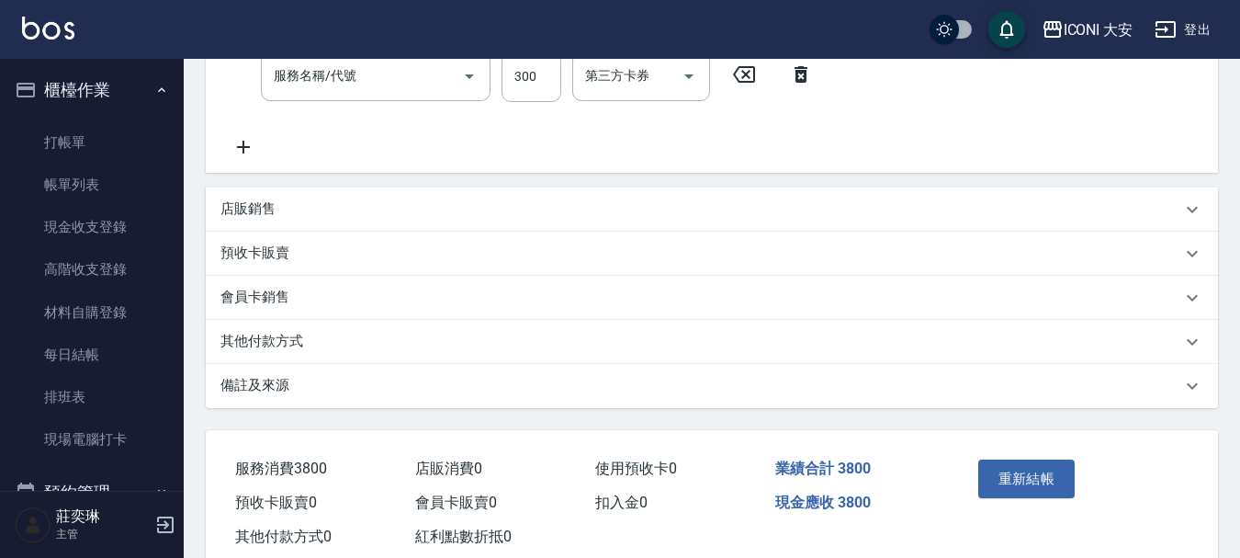
type input "染髮(504)"
type input "剪髮(305)"
type input "洗髮(206)"
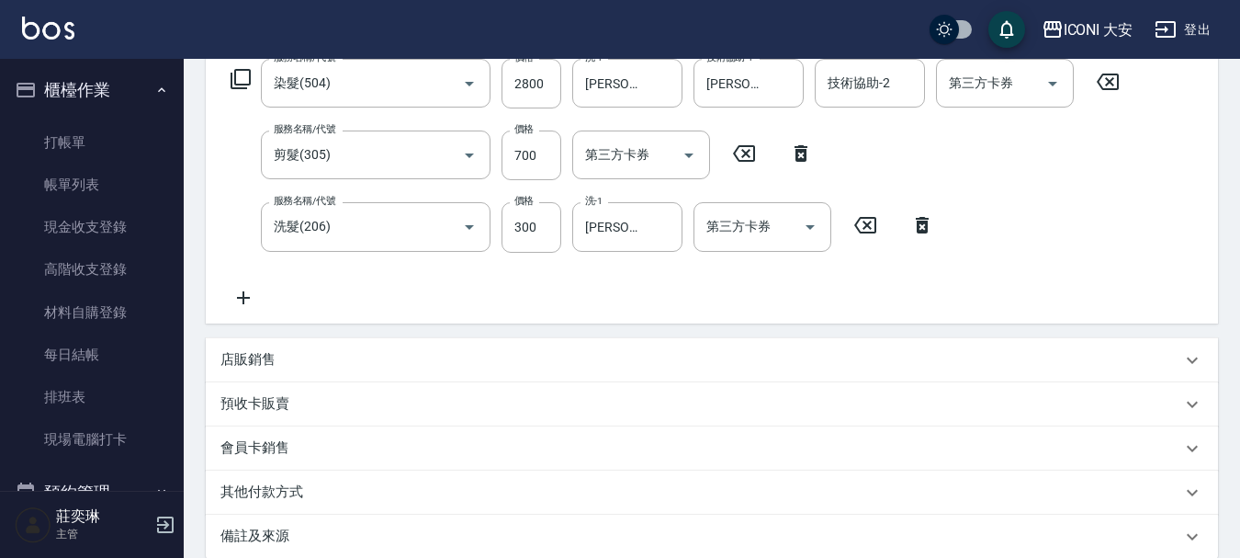
scroll to position [184, 0]
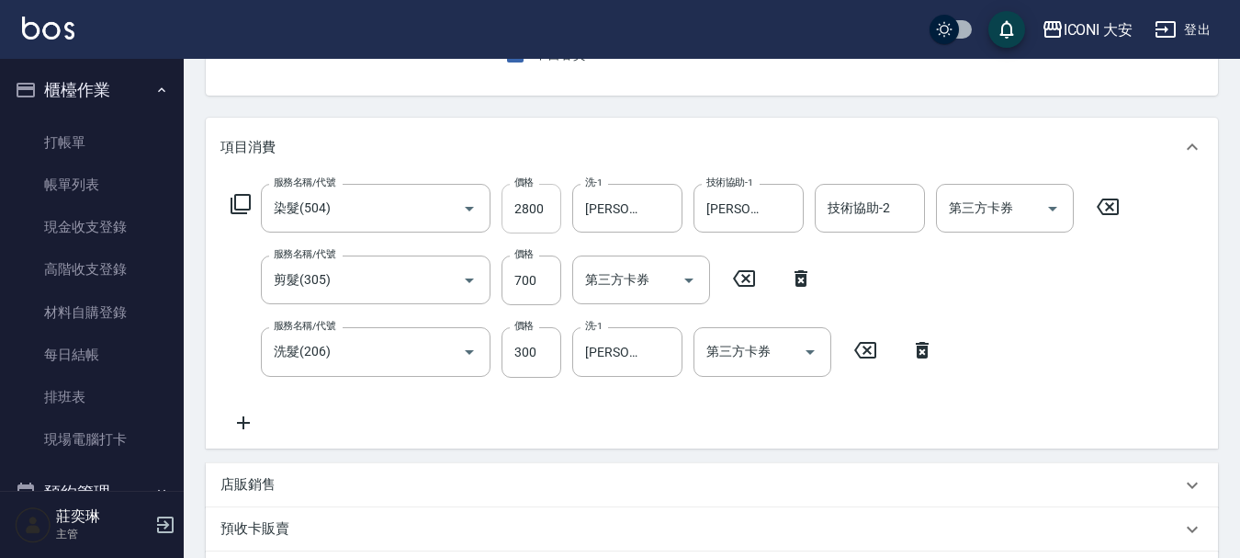
click at [548, 209] on input "2800" at bounding box center [532, 209] width 60 height 50
type input "2900"
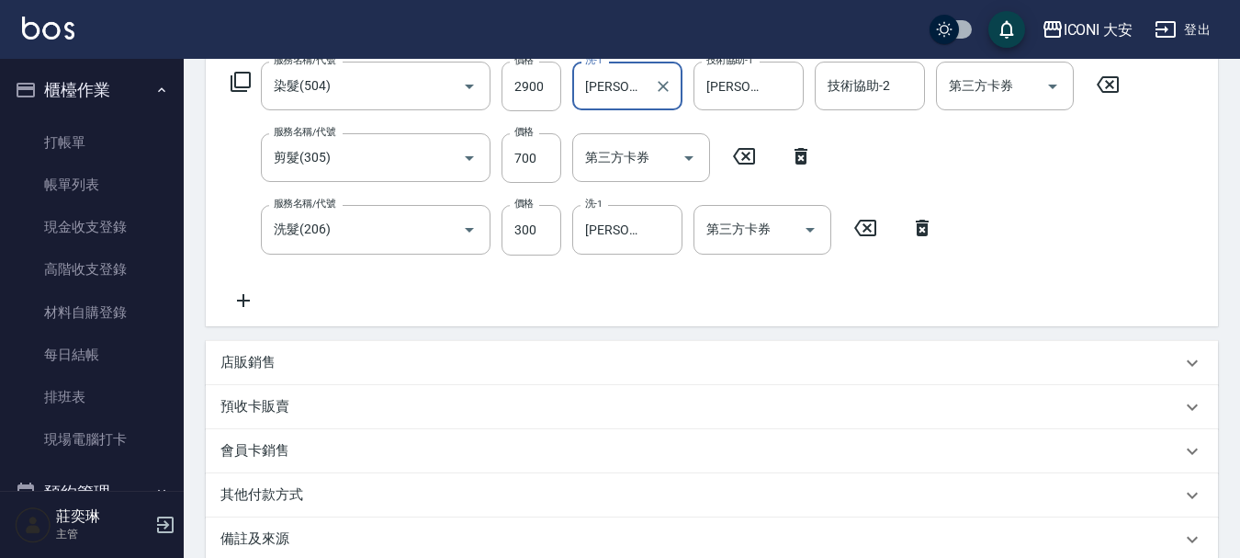
scroll to position [459, 0]
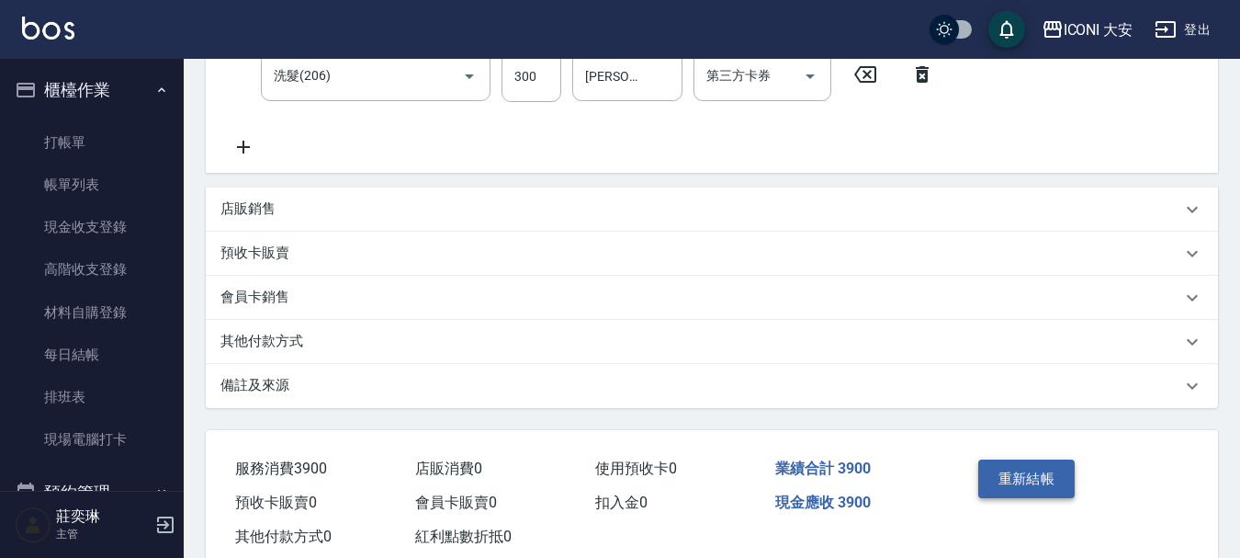
click at [1036, 472] on button "重新結帳" at bounding box center [1027, 478] width 97 height 39
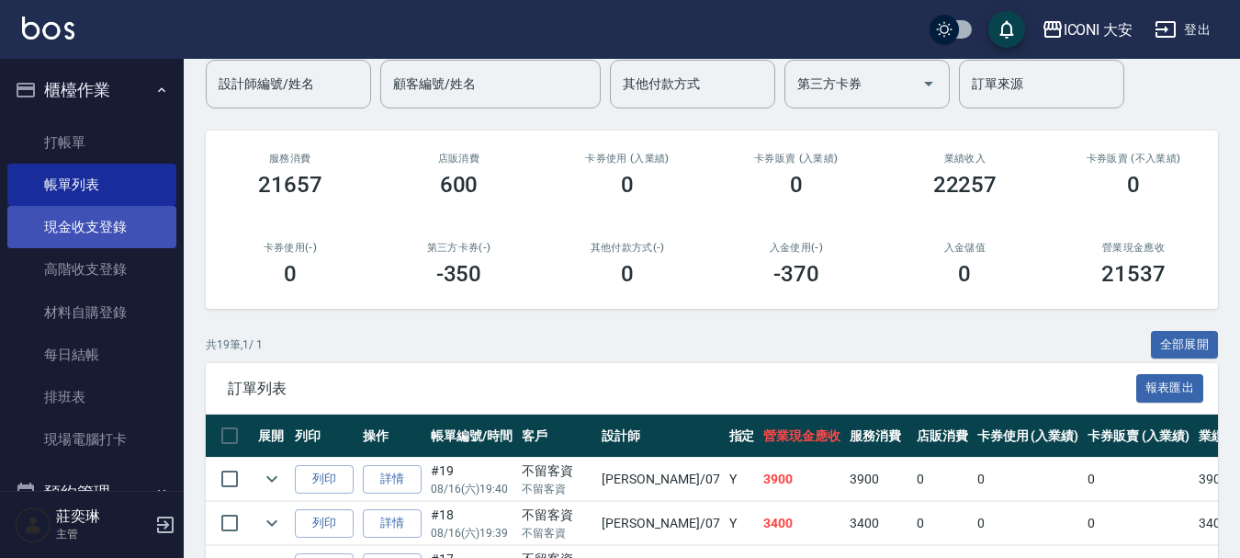
scroll to position [92, 0]
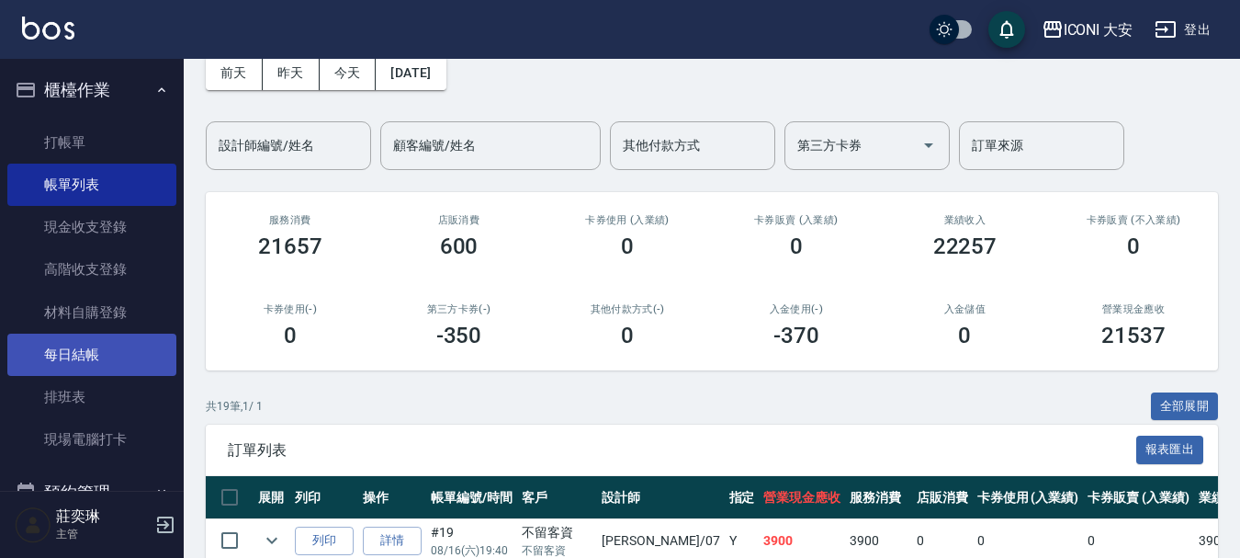
click at [76, 352] on link "每日結帳" at bounding box center [91, 355] width 169 height 42
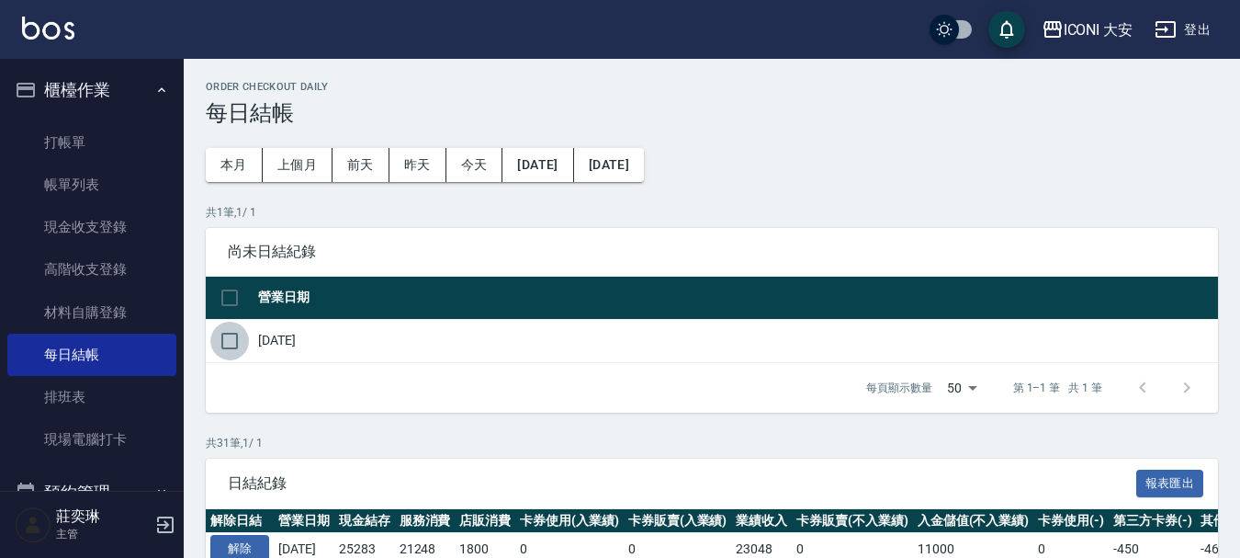
click at [246, 338] on input "checkbox" at bounding box center [229, 341] width 39 height 39
checkbox input "true"
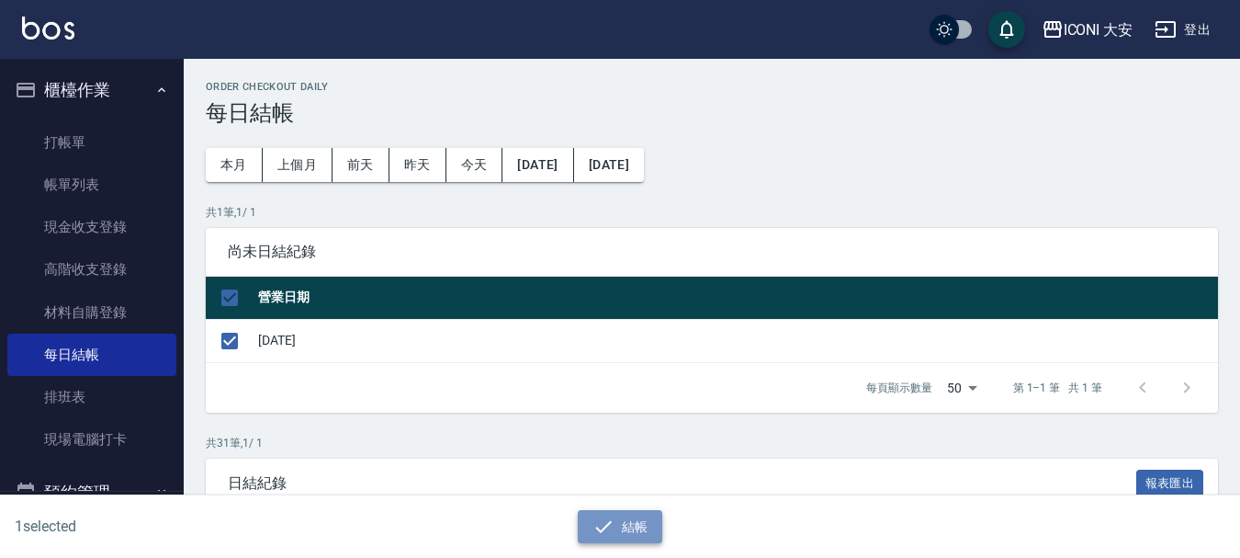
click at [625, 534] on button "結帳" at bounding box center [620, 527] width 85 height 34
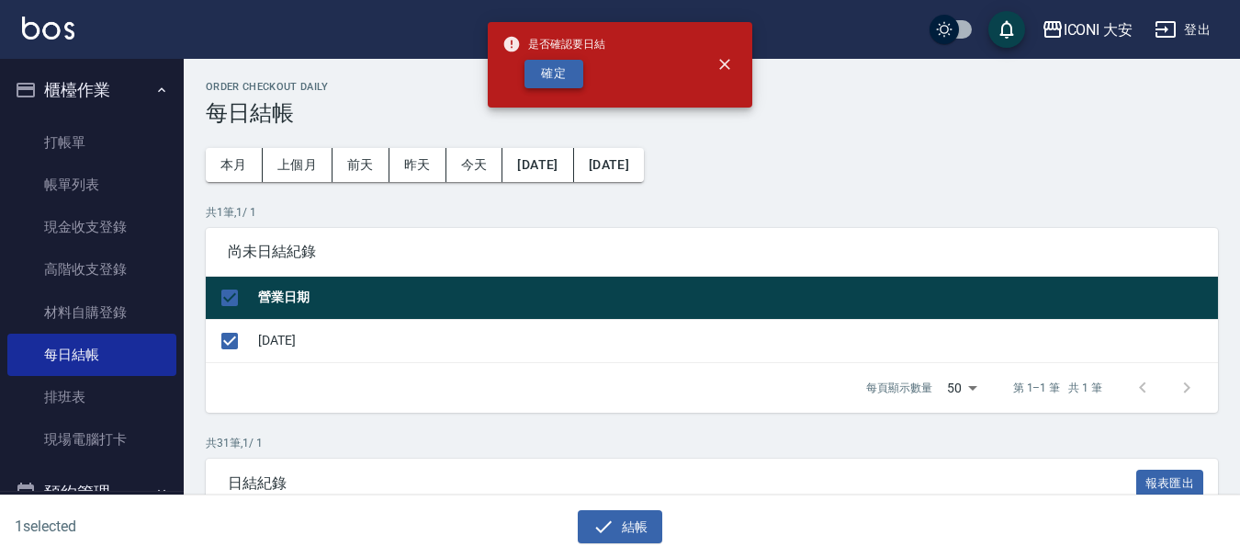
click at [566, 70] on button "確定" at bounding box center [554, 74] width 59 height 28
checkbox input "false"
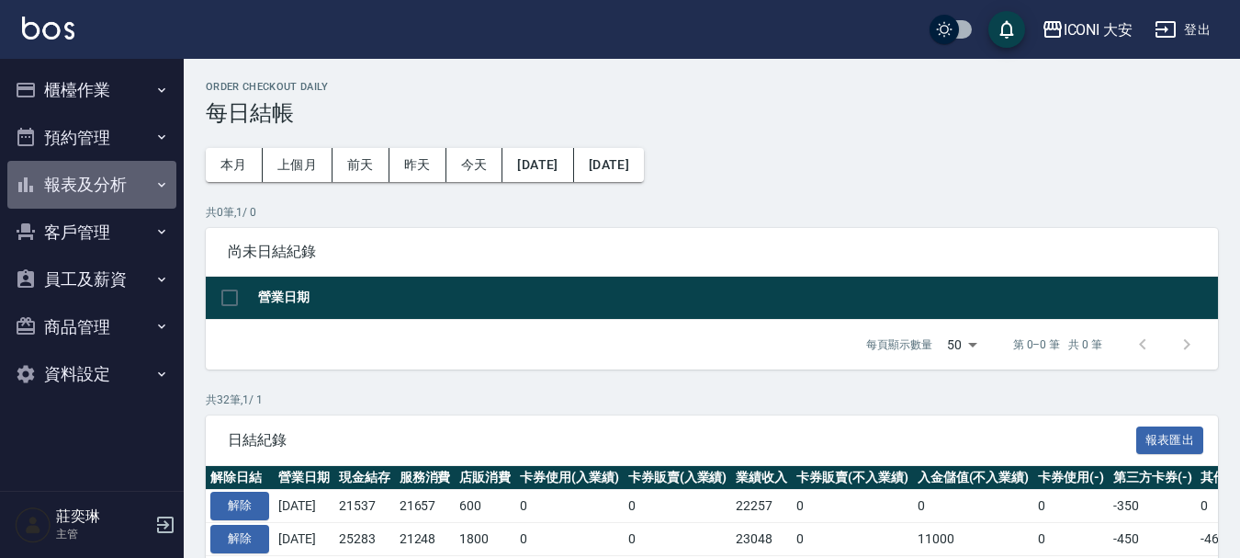
click at [90, 174] on button "報表及分析" at bounding box center [91, 185] width 169 height 48
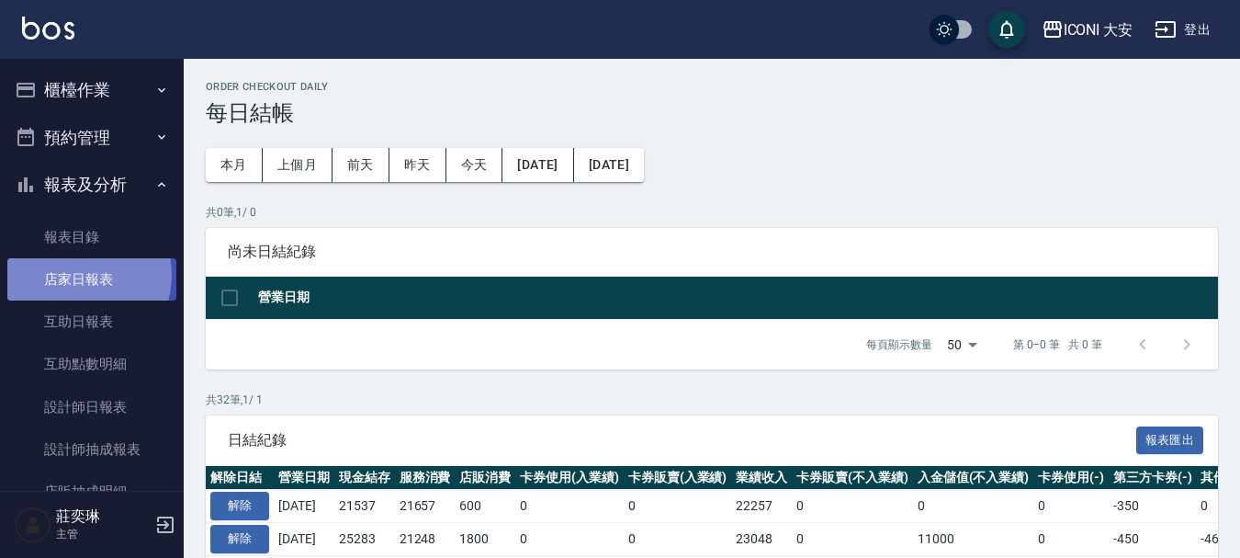
click at [74, 275] on link "店家日報表" at bounding box center [91, 279] width 169 height 42
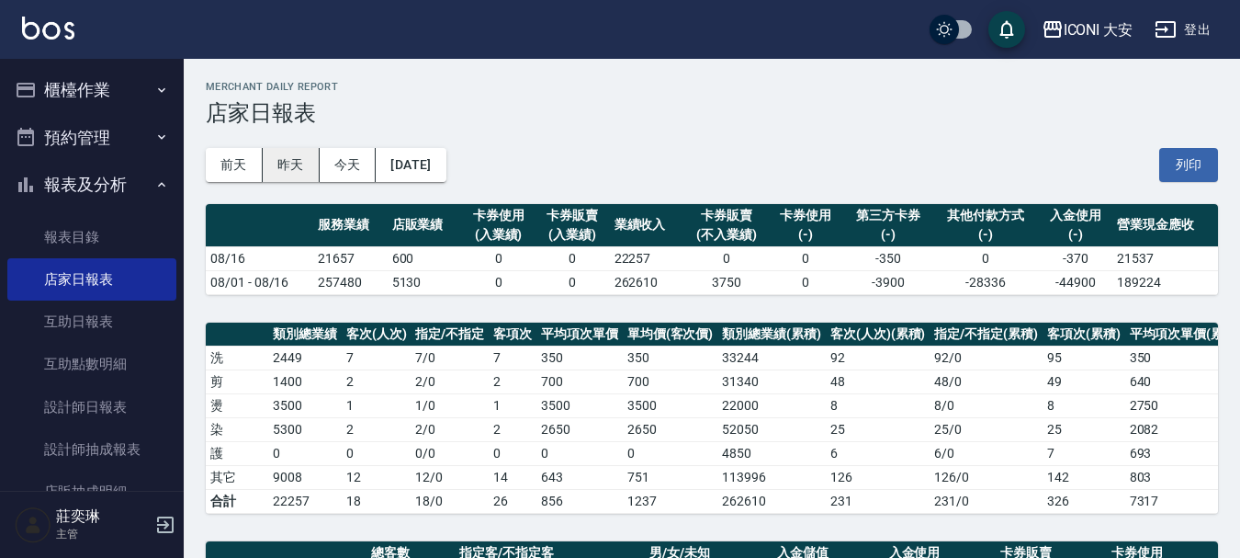
click at [295, 161] on button "昨天" at bounding box center [291, 165] width 57 height 34
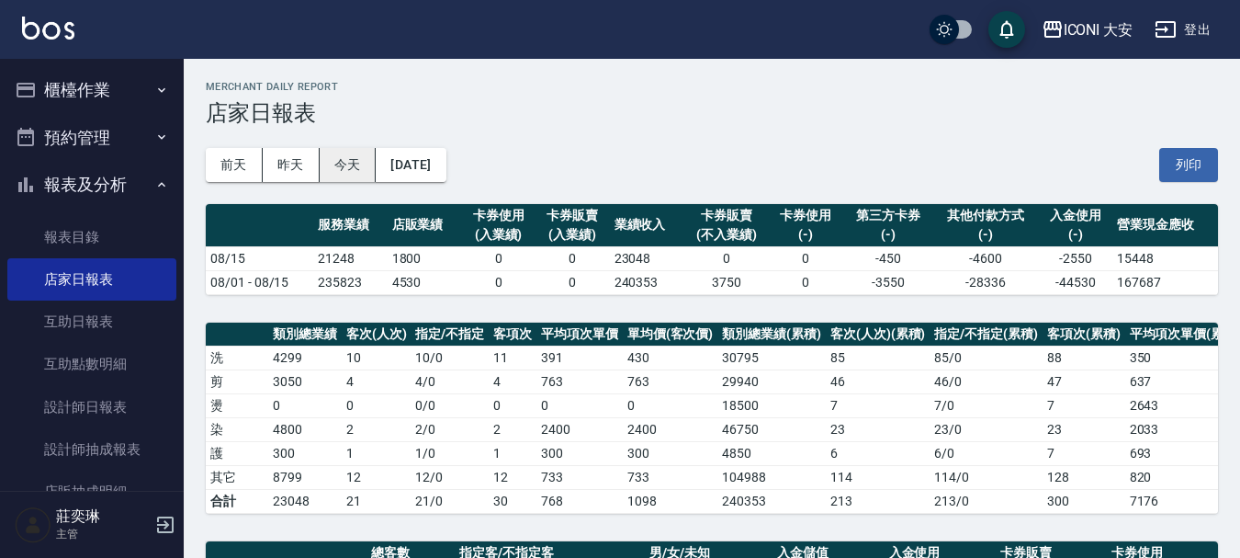
click at [354, 171] on button "今天" at bounding box center [348, 165] width 57 height 34
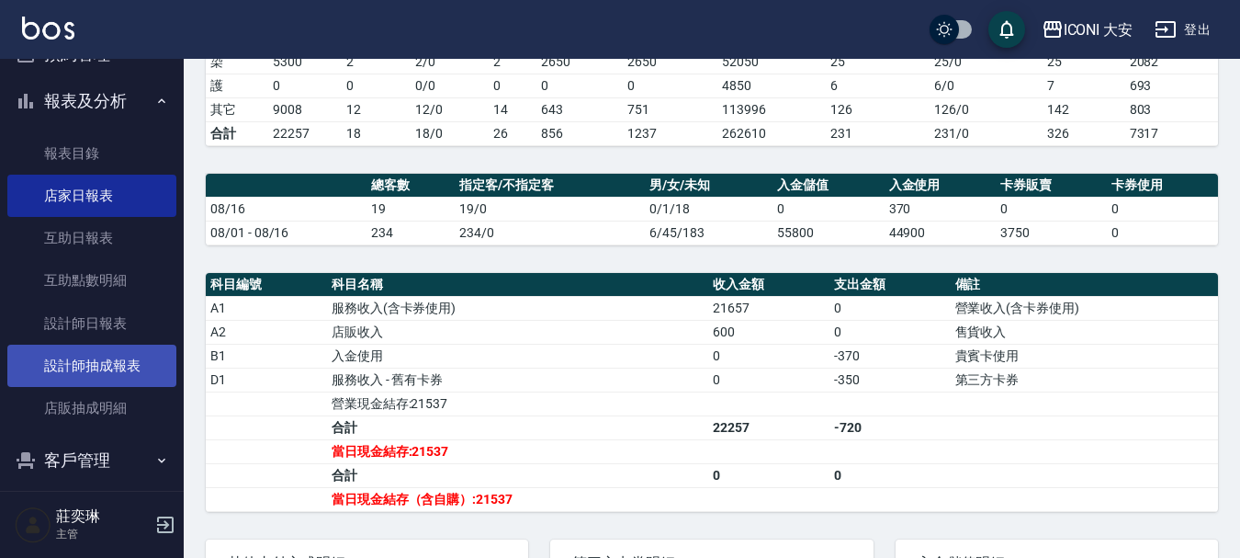
scroll to position [184, 0]
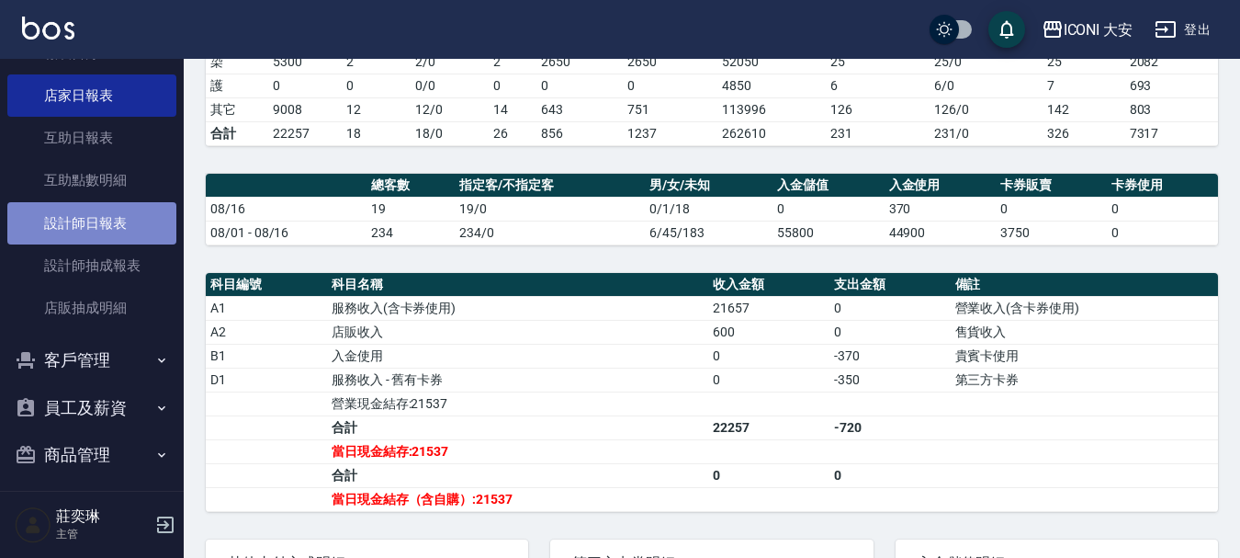
click at [95, 236] on link "設計師日報表" at bounding box center [91, 223] width 169 height 42
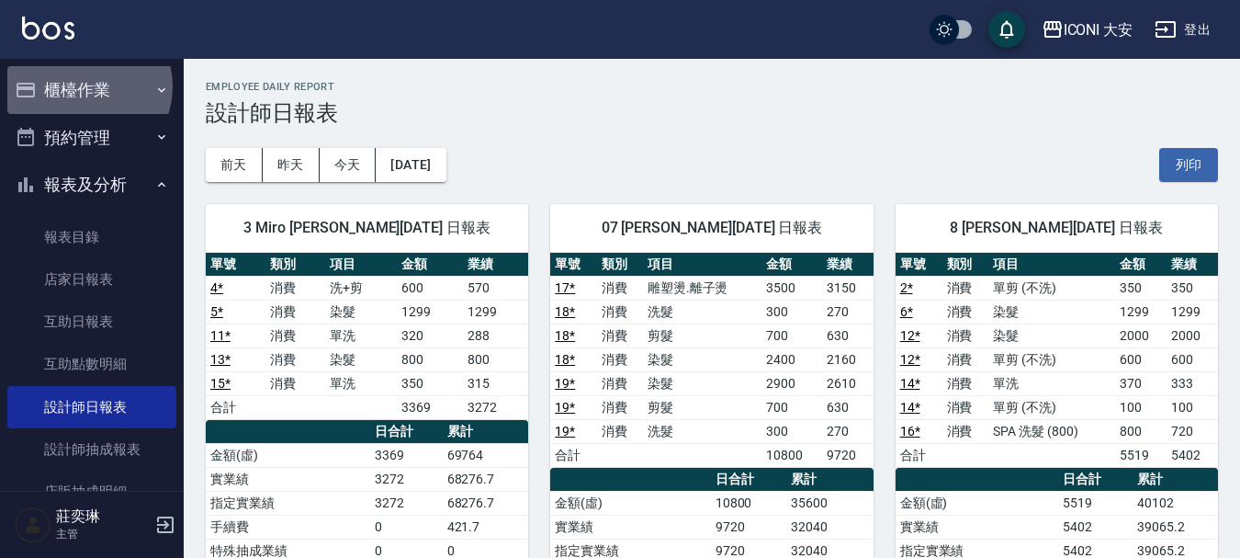
click at [83, 86] on button "櫃檯作業" at bounding box center [91, 90] width 169 height 48
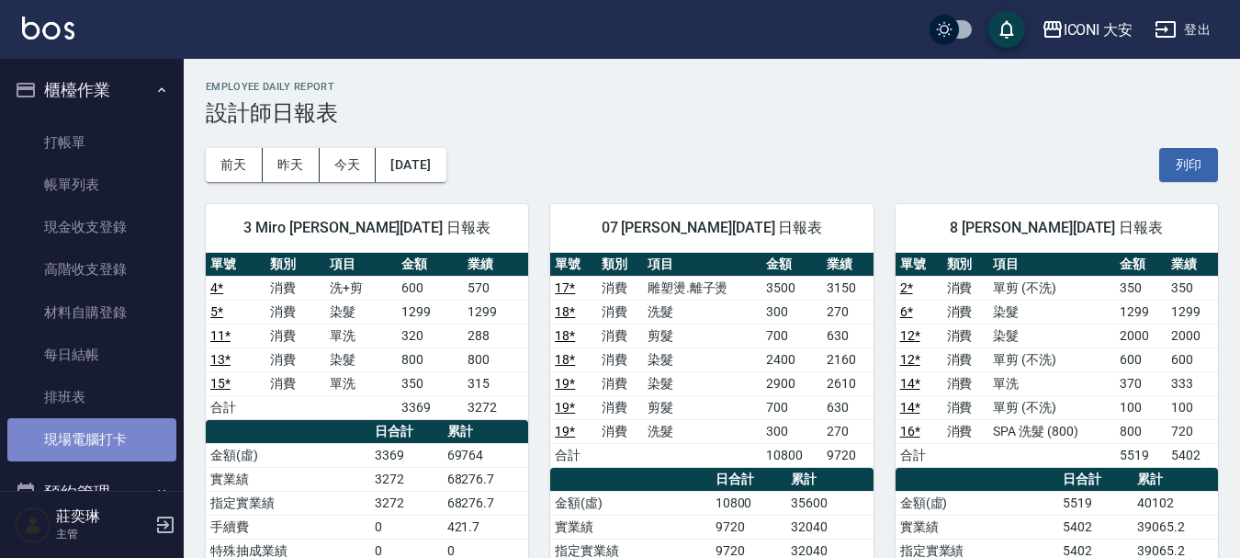
click at [112, 443] on link "現場電腦打卡" at bounding box center [91, 439] width 169 height 42
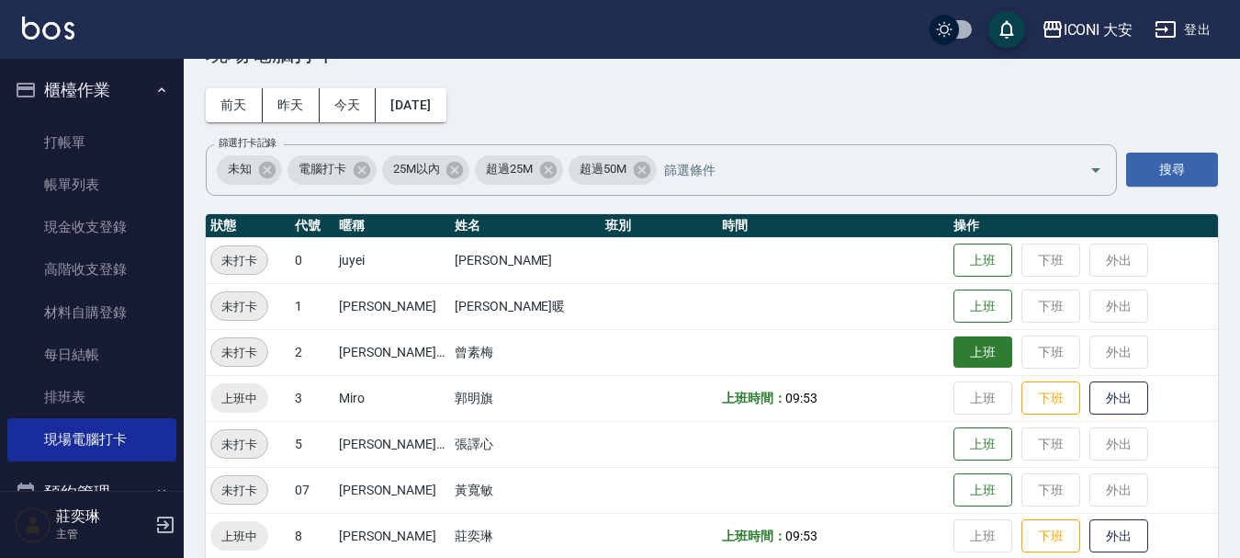
scroll to position [92, 0]
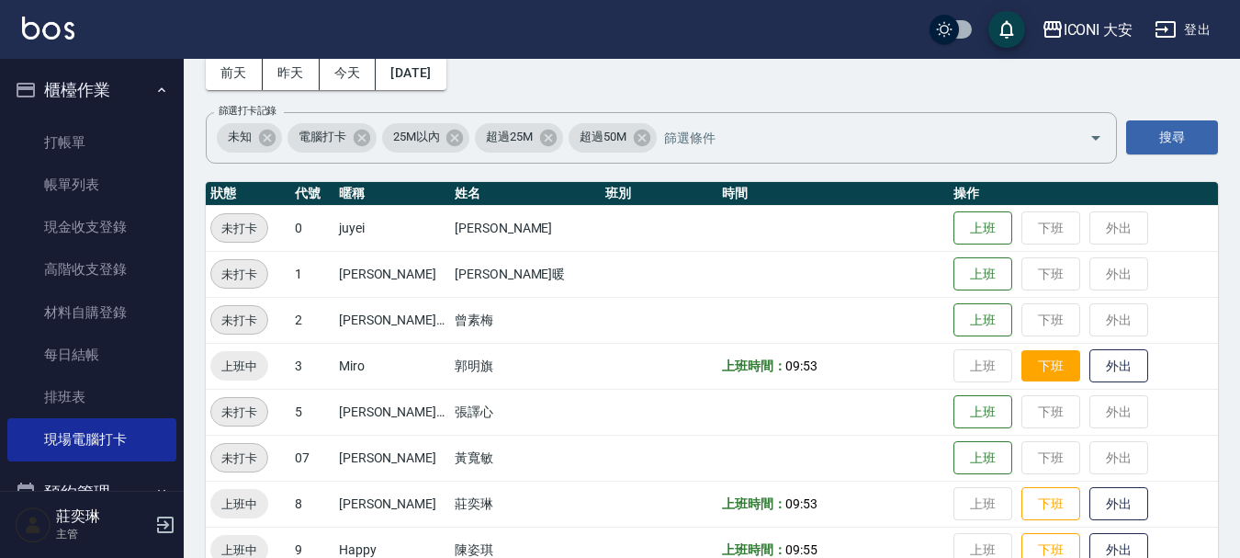
click at [1035, 373] on button "下班" at bounding box center [1051, 366] width 59 height 32
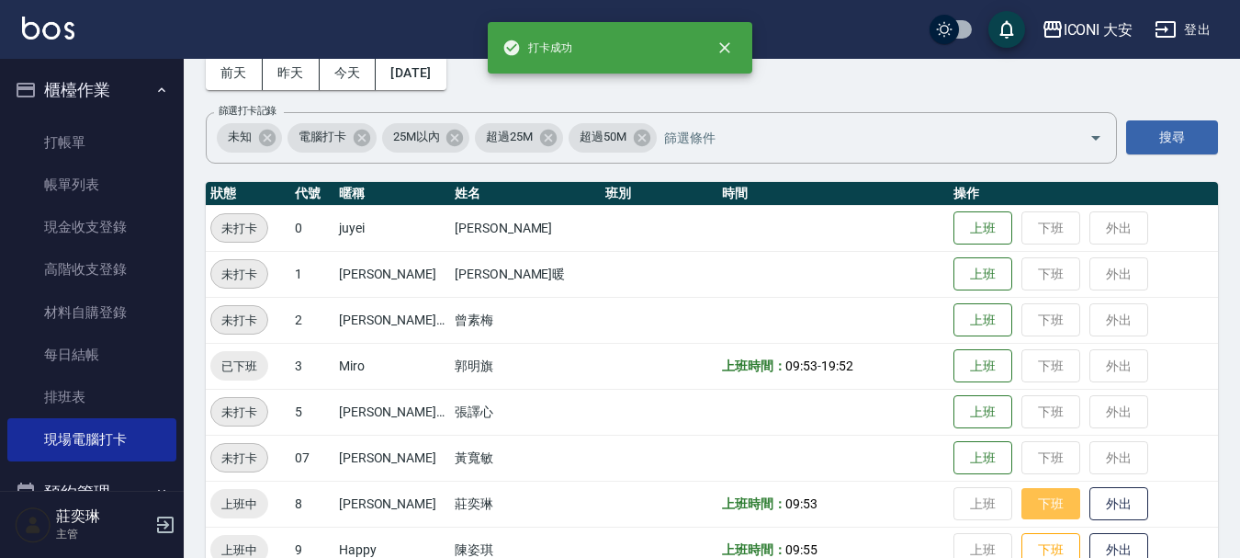
click at [1039, 502] on button "下班" at bounding box center [1051, 504] width 59 height 32
drag, startPoint x: 1039, startPoint y: 548, endPoint x: 980, endPoint y: 347, distance: 209.0
click at [1040, 544] on button "下班" at bounding box center [1051, 550] width 59 height 34
